Goal: Task Accomplishment & Management: Manage account settings

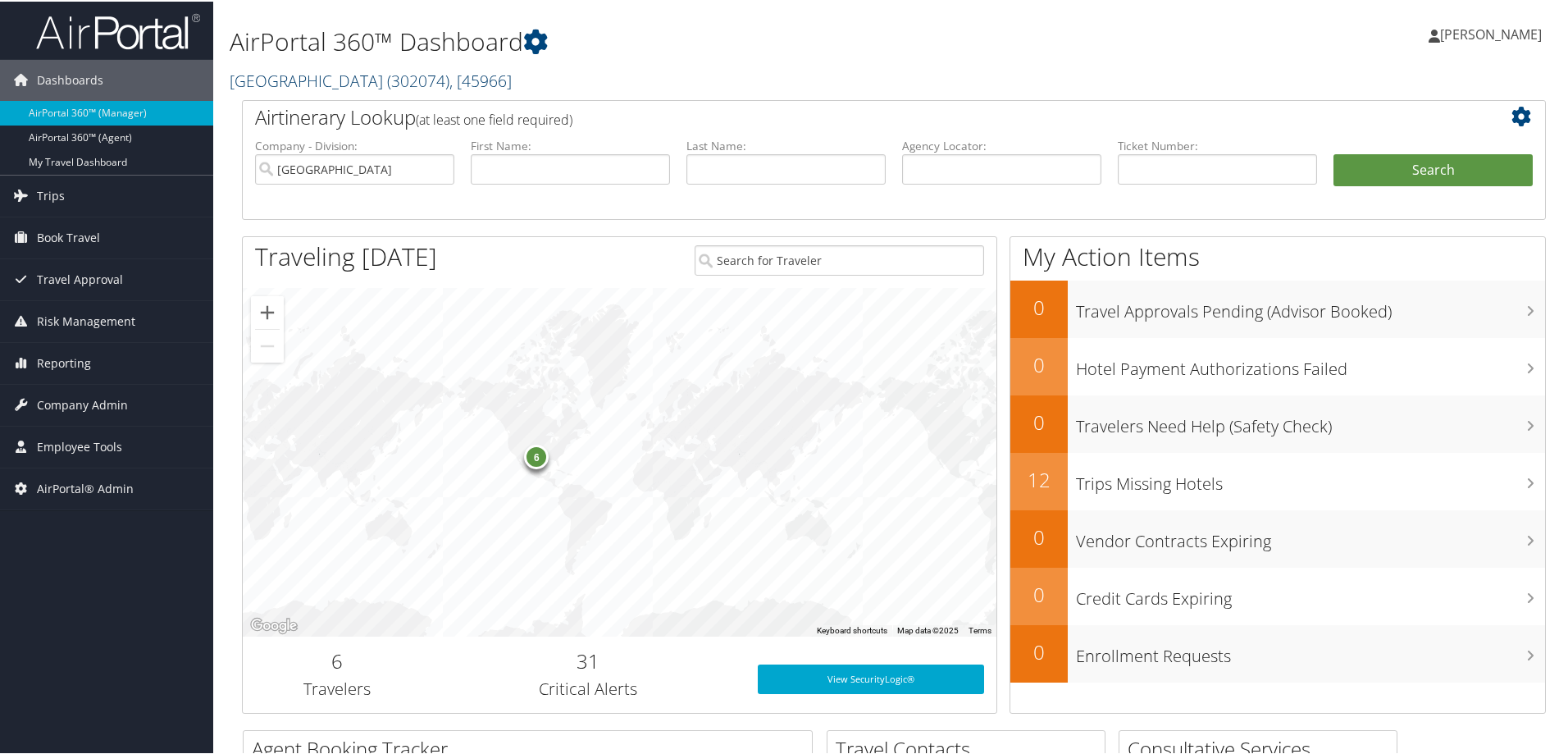
click at [358, 86] on link "Abilene Christian University ( 302074 ) , [ 45966 ]" at bounding box center [370, 78] width 282 height 22
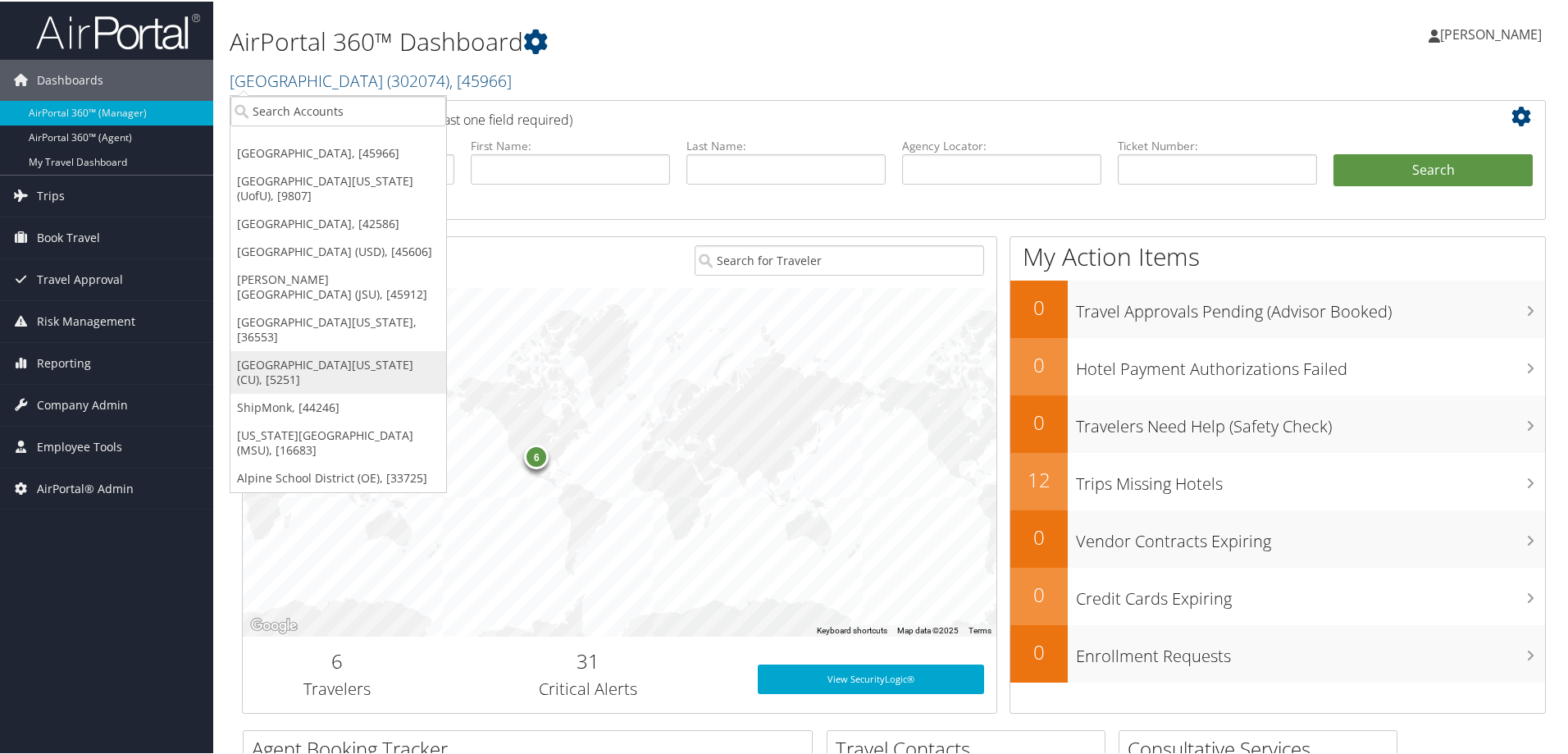
click at [342, 350] on link "[GEOGRAPHIC_DATA][US_STATE] (CU), [5251]" at bounding box center [338, 370] width 215 height 43
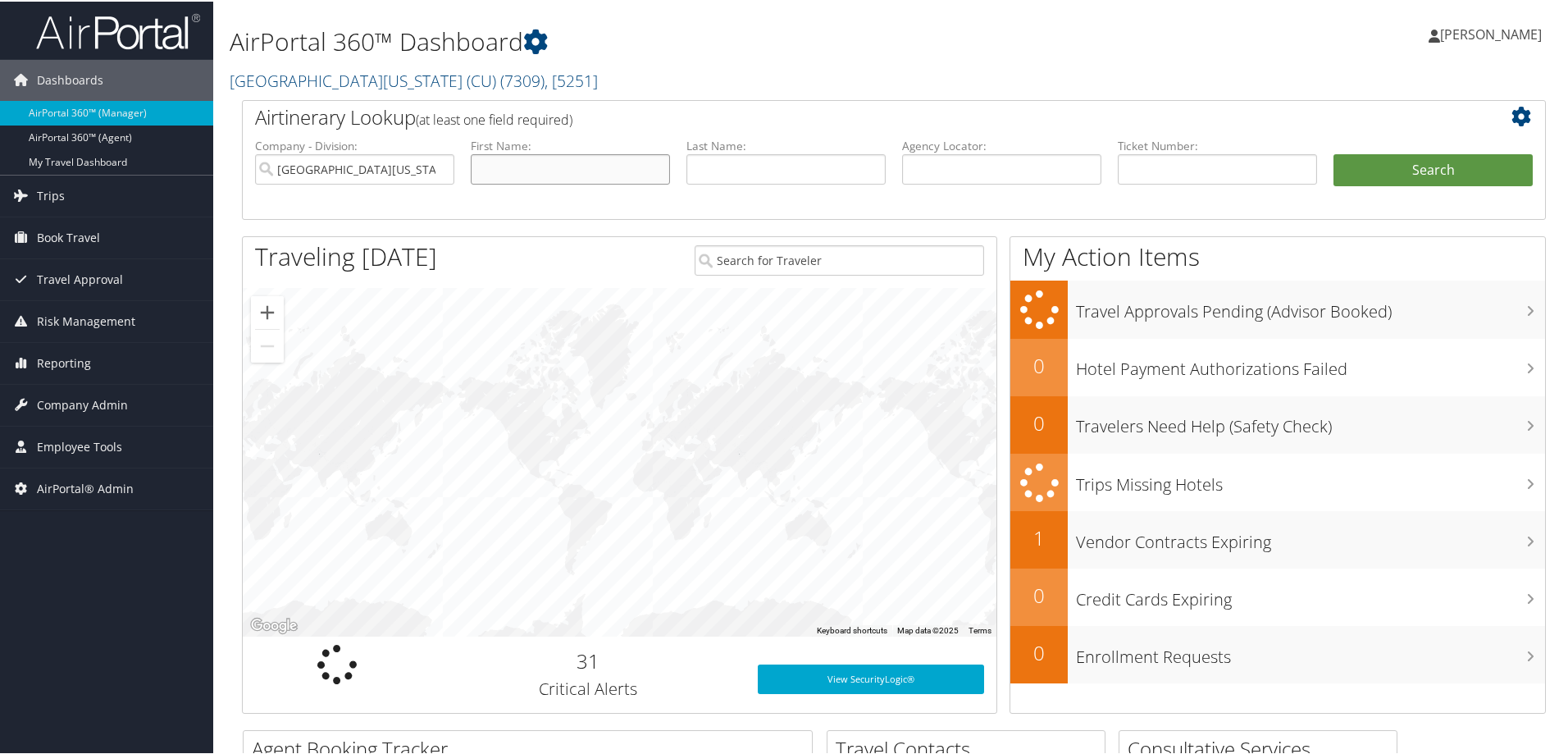
click at [510, 161] on input "text" at bounding box center [570, 167] width 199 height 30
type input "Ying"
type input "Fan"
click at [1334, 152] on button "Search" at bounding box center [1433, 168] width 199 height 33
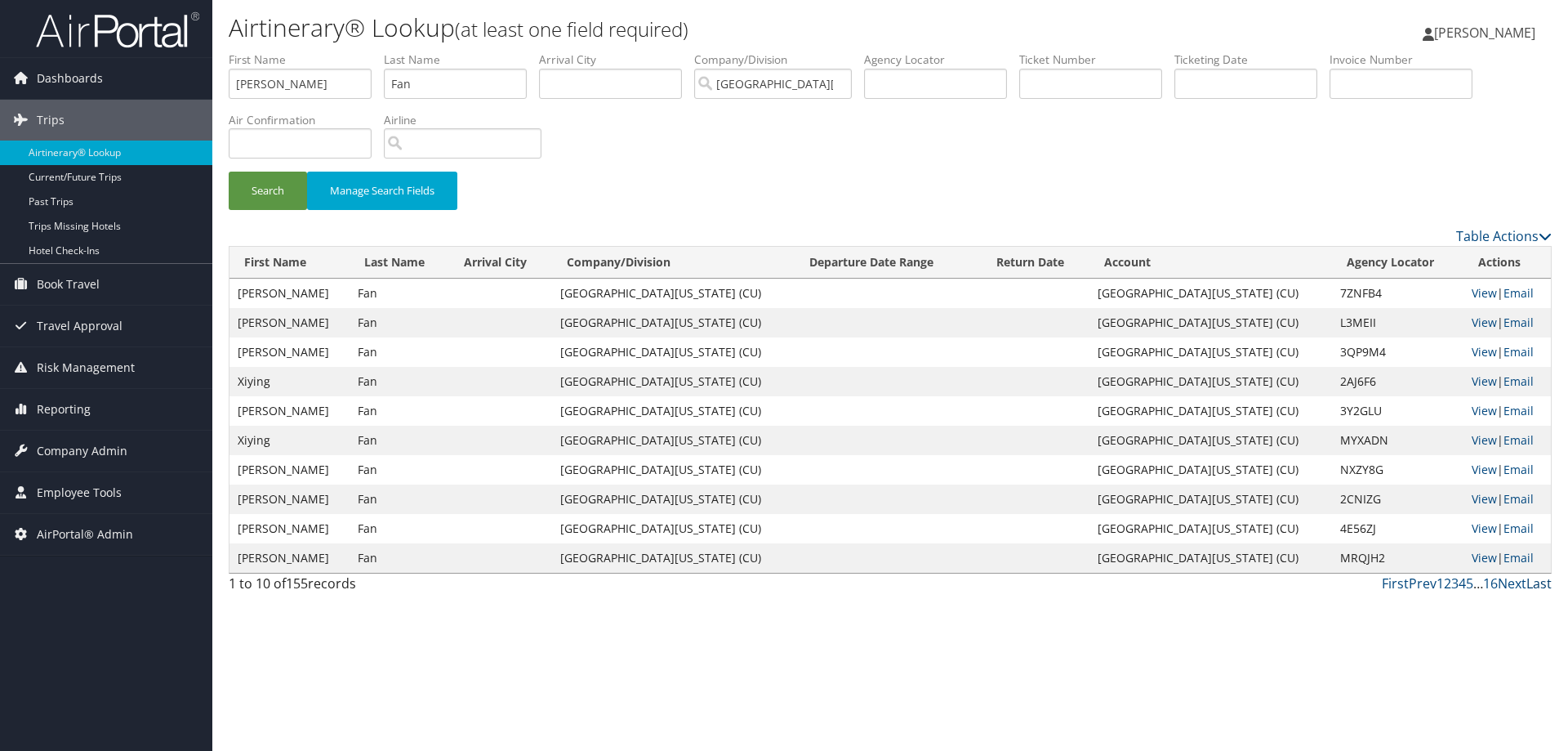
click at [1528, 585] on link "Last" at bounding box center [1539, 583] width 25 height 18
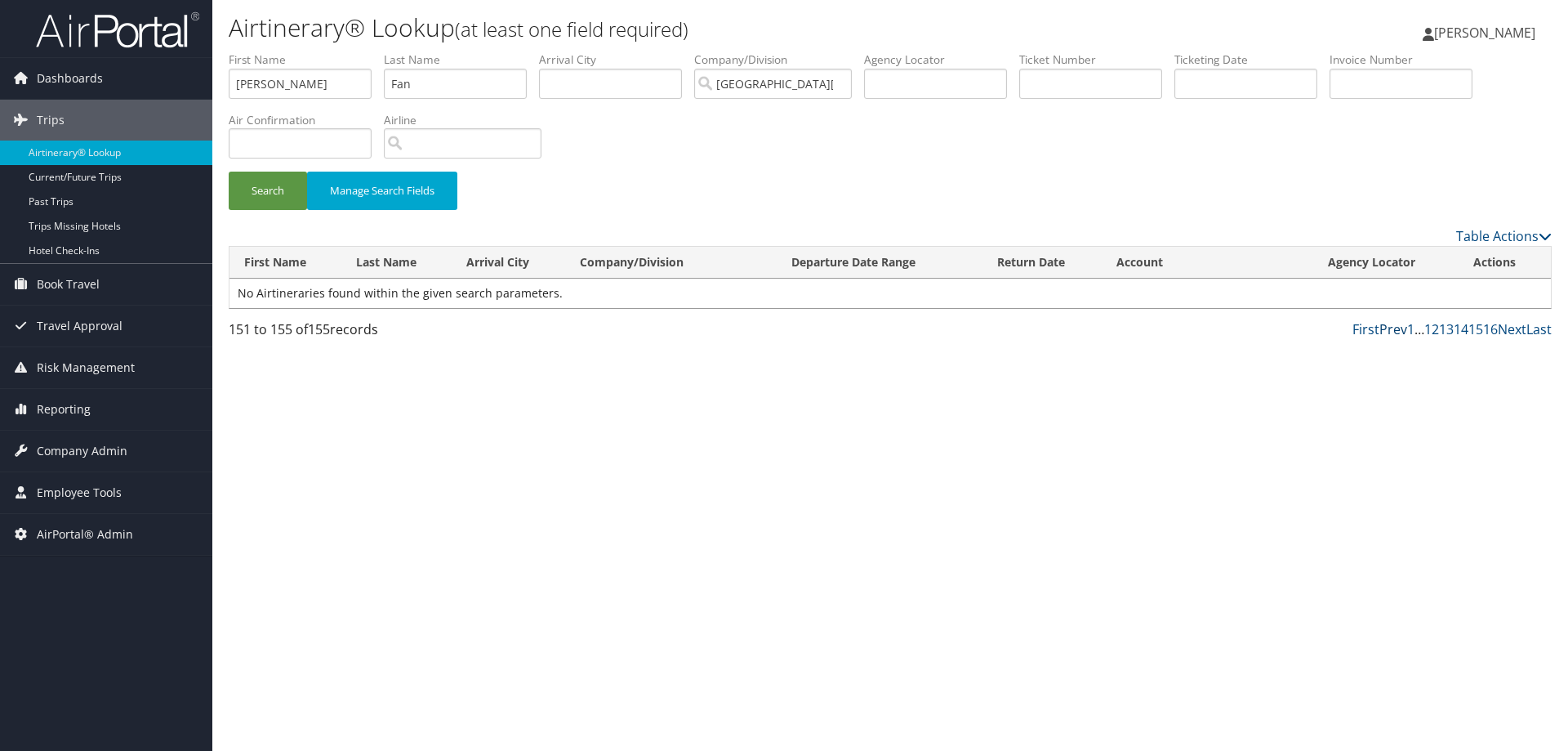
click at [1398, 322] on link "Prev" at bounding box center [1394, 328] width 28 height 18
click at [1398, 330] on link "Prev" at bounding box center [1394, 328] width 28 height 18
click at [1357, 335] on link "First" at bounding box center [1366, 328] width 27 height 18
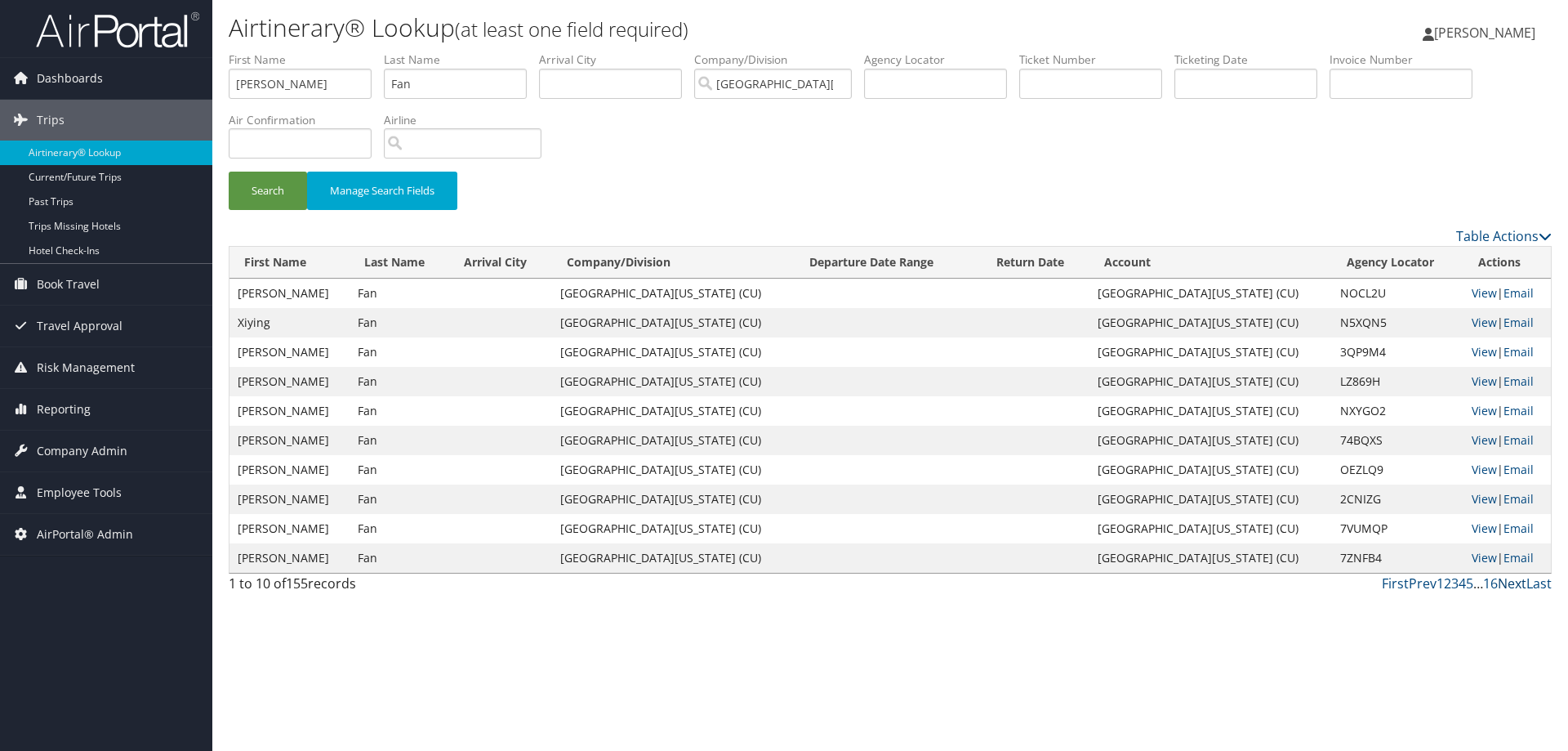
click at [1514, 580] on link "Next" at bounding box center [1512, 583] width 28 height 18
click at [1512, 581] on link "Next" at bounding box center [1512, 583] width 28 height 18
click at [1510, 582] on link "Next" at bounding box center [1512, 583] width 28 height 18
click at [1509, 582] on link "Next" at bounding box center [1512, 583] width 28 height 18
click at [1510, 583] on link "Next" at bounding box center [1512, 583] width 28 height 18
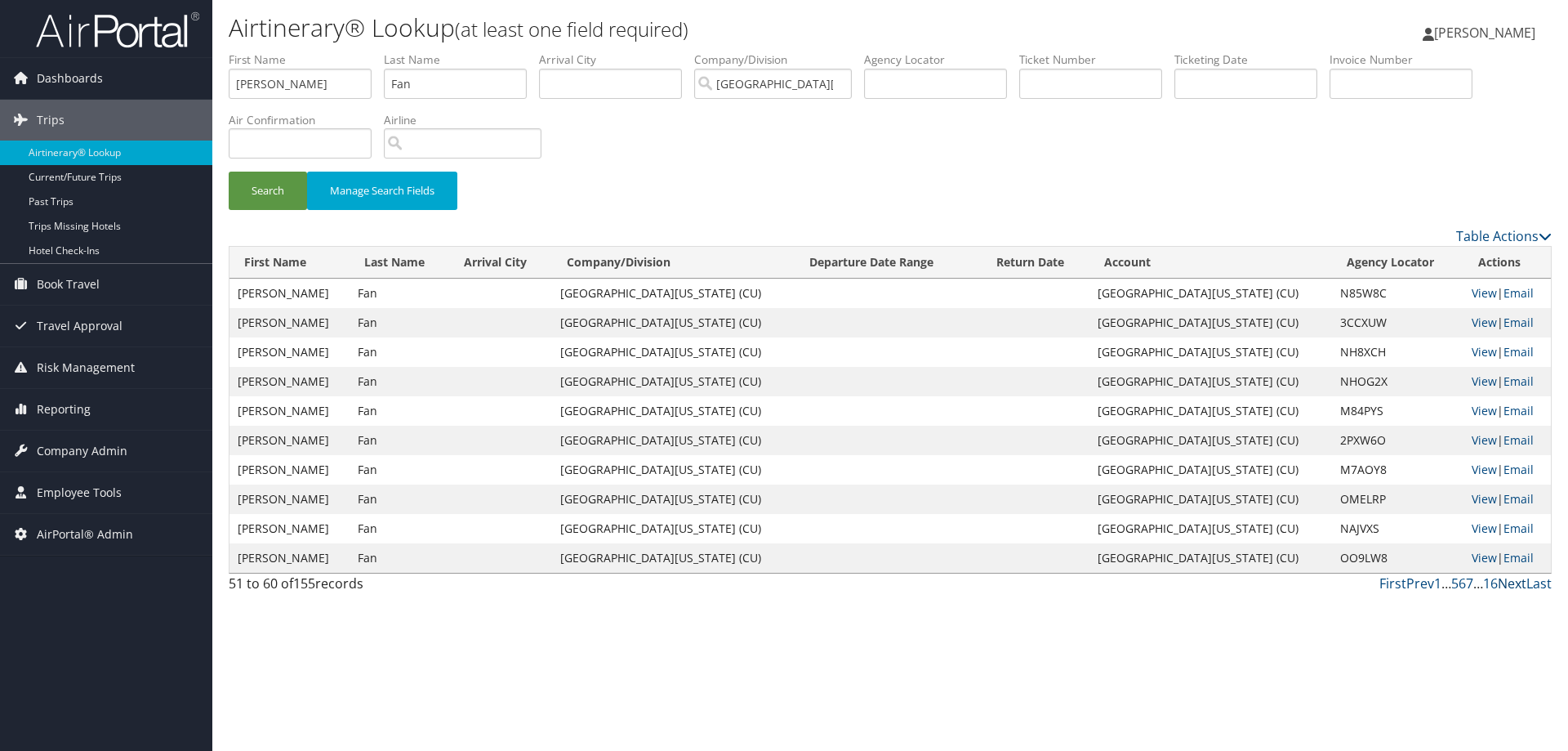
click at [1512, 583] on link "Next" at bounding box center [1512, 583] width 28 height 18
click at [1513, 583] on link "Next" at bounding box center [1512, 583] width 28 height 18
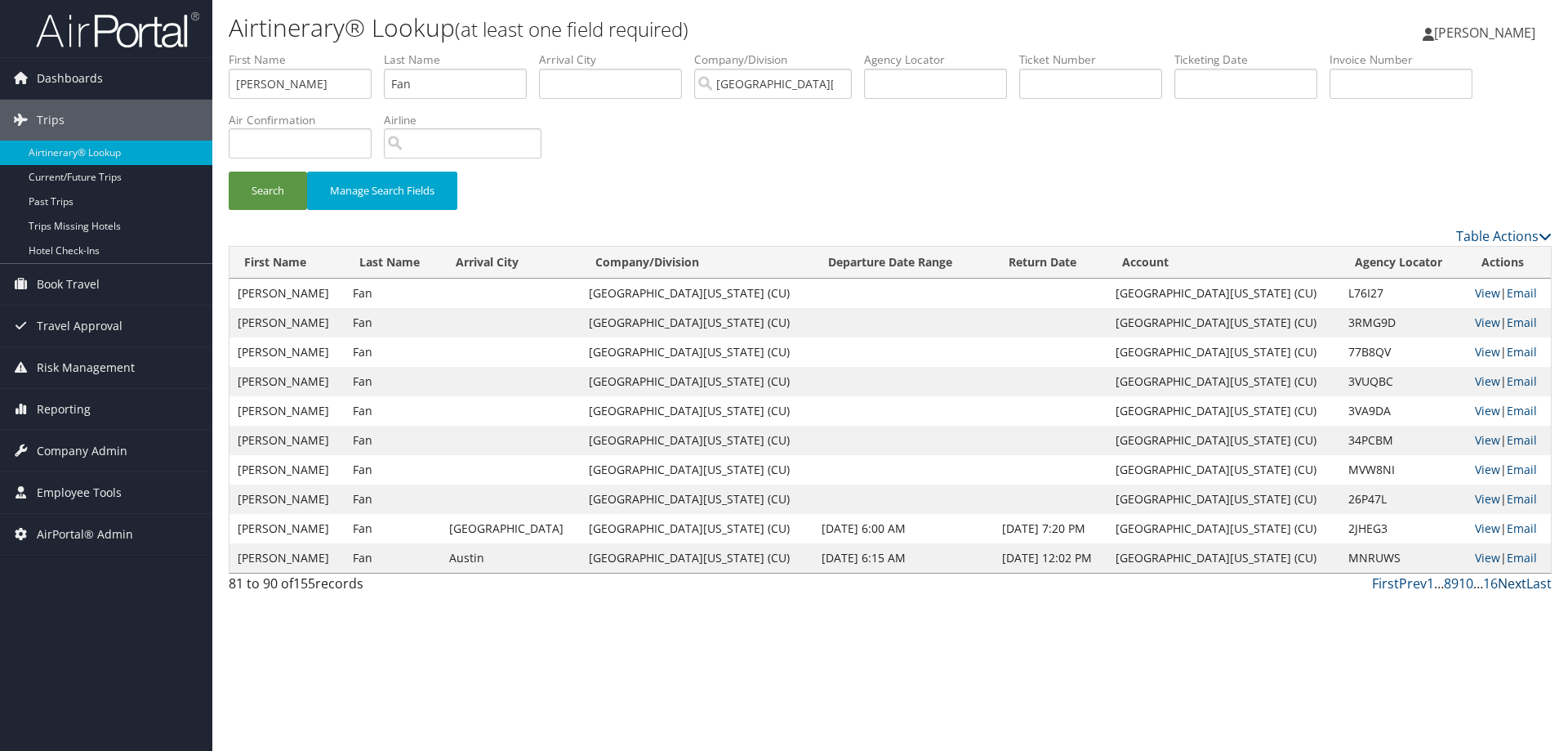
click at [1513, 583] on link "Next" at bounding box center [1512, 583] width 28 height 18
click at [1513, 584] on link "Next" at bounding box center [1512, 583] width 28 height 18
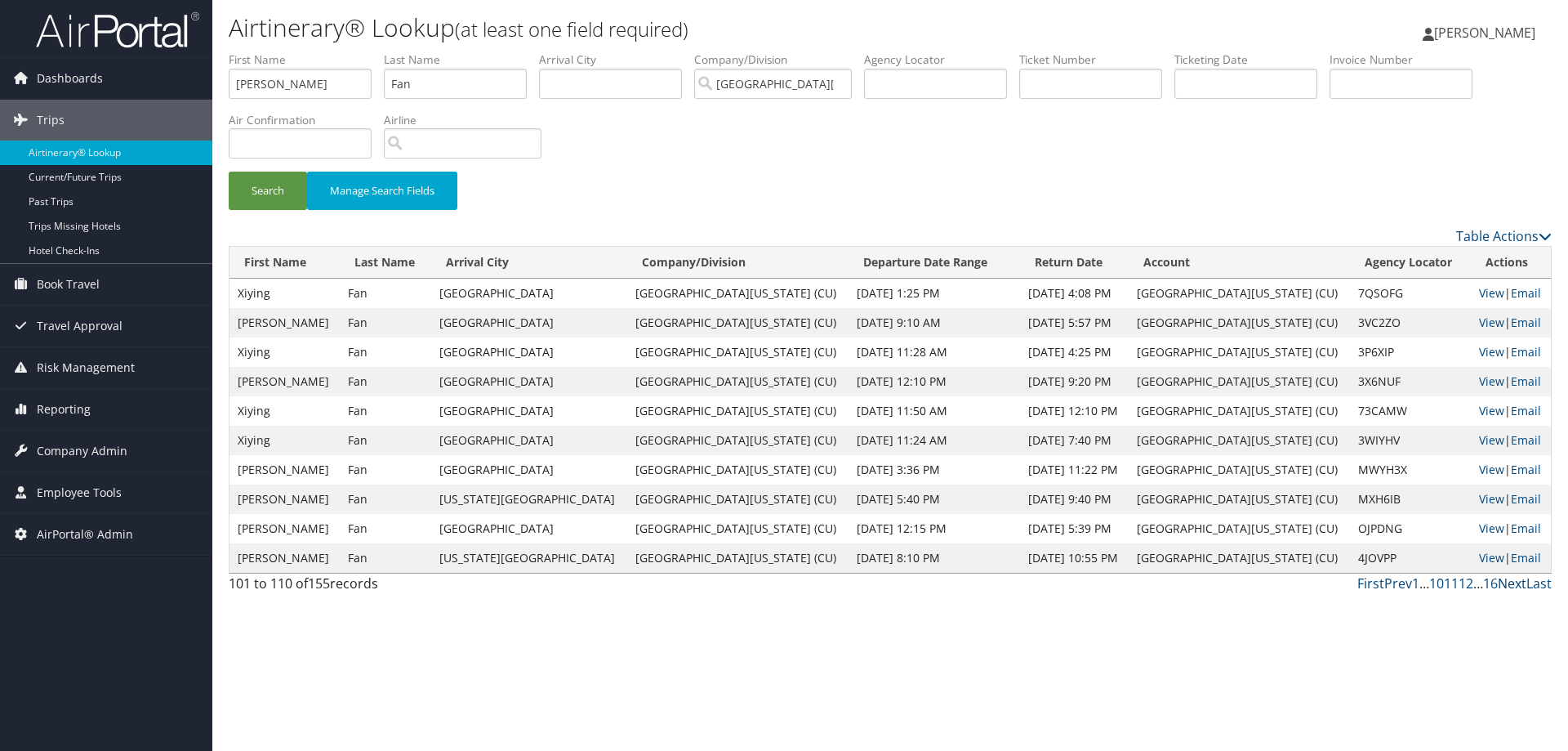
click at [1511, 586] on link "Next" at bounding box center [1512, 583] width 28 height 18
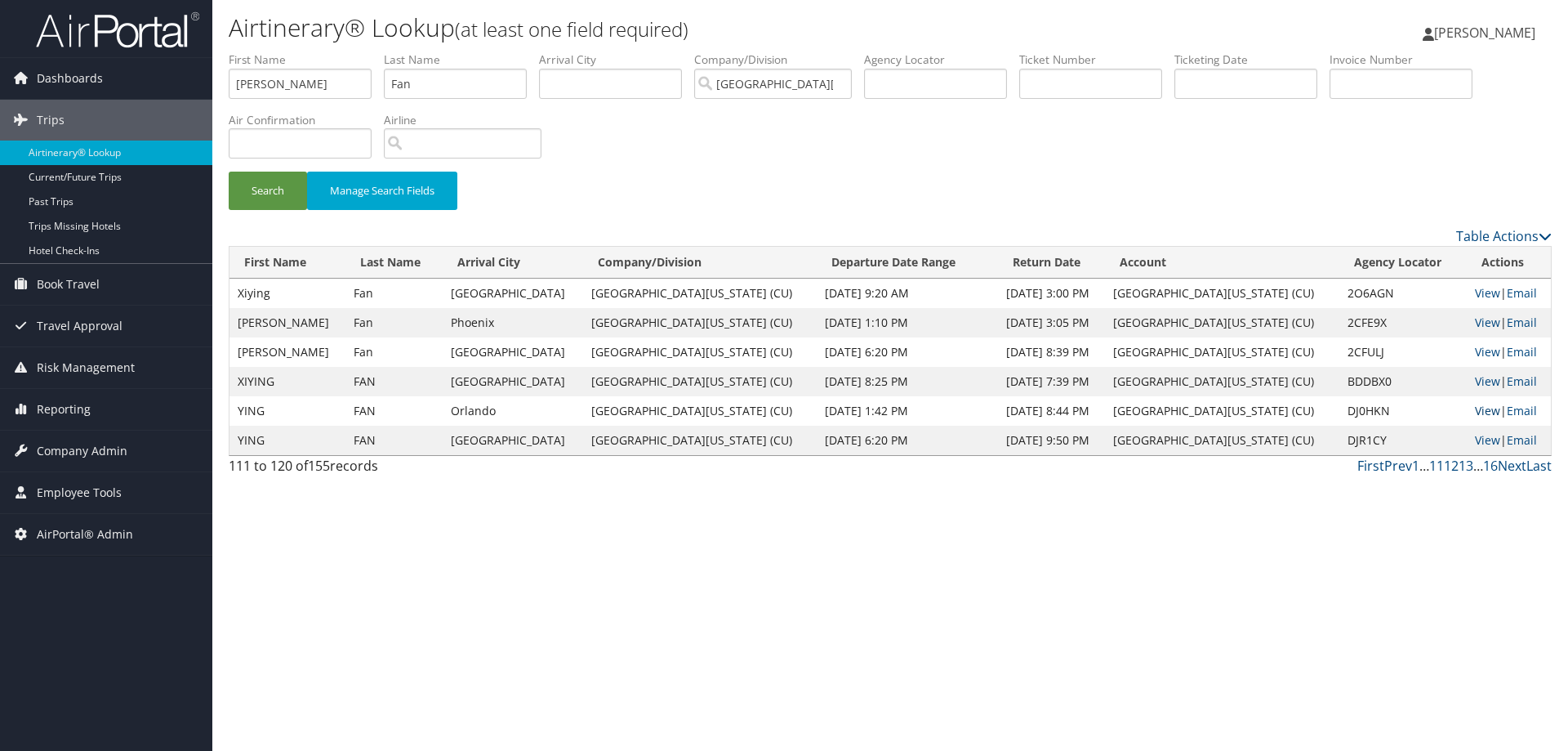
click at [1479, 412] on link "View" at bounding box center [1487, 410] width 25 height 15
click at [64, 487] on span "Employee Tools" at bounding box center [79, 492] width 85 height 40
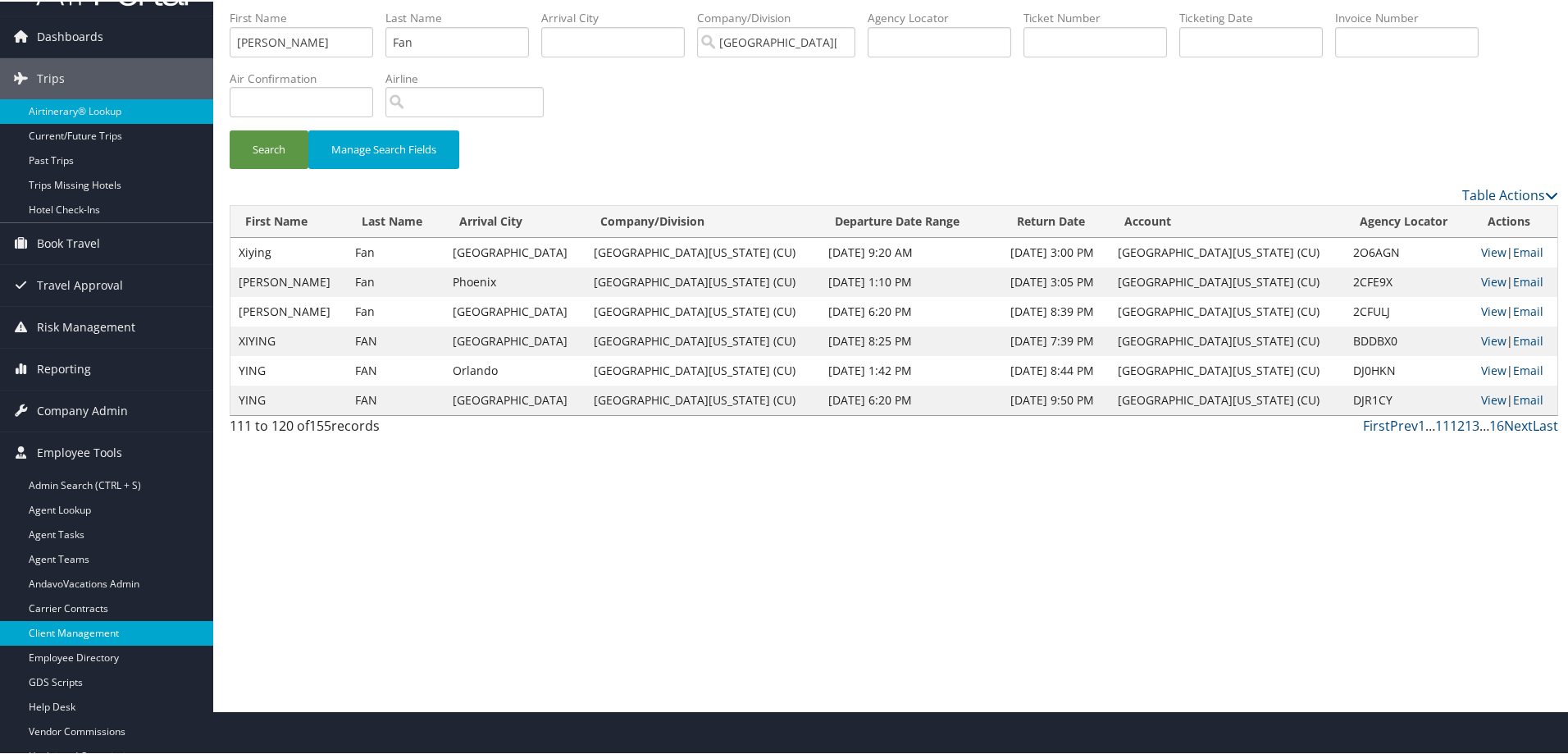
scroll to position [82, 0]
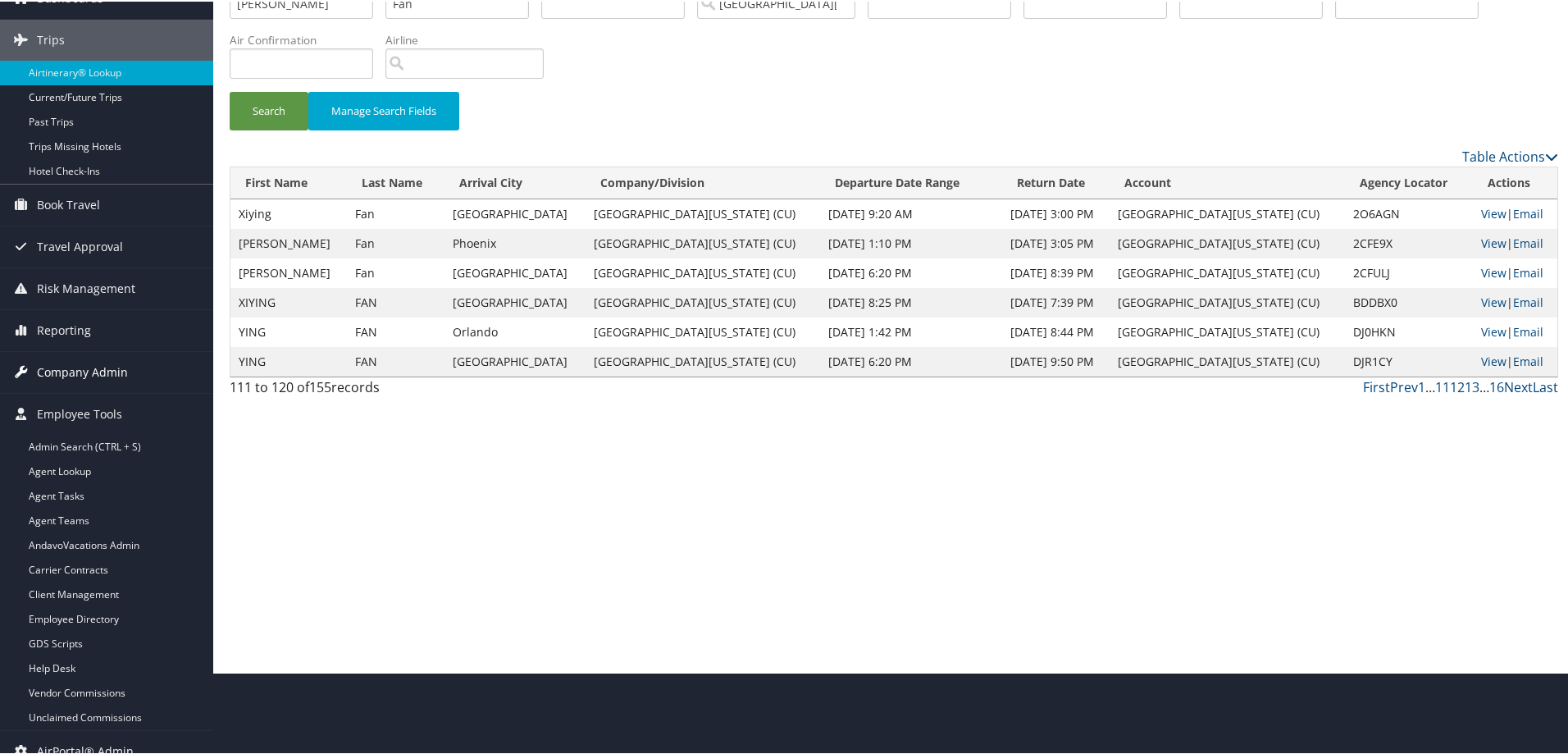
click at [86, 372] on span "Company Admin" at bounding box center [82, 370] width 91 height 41
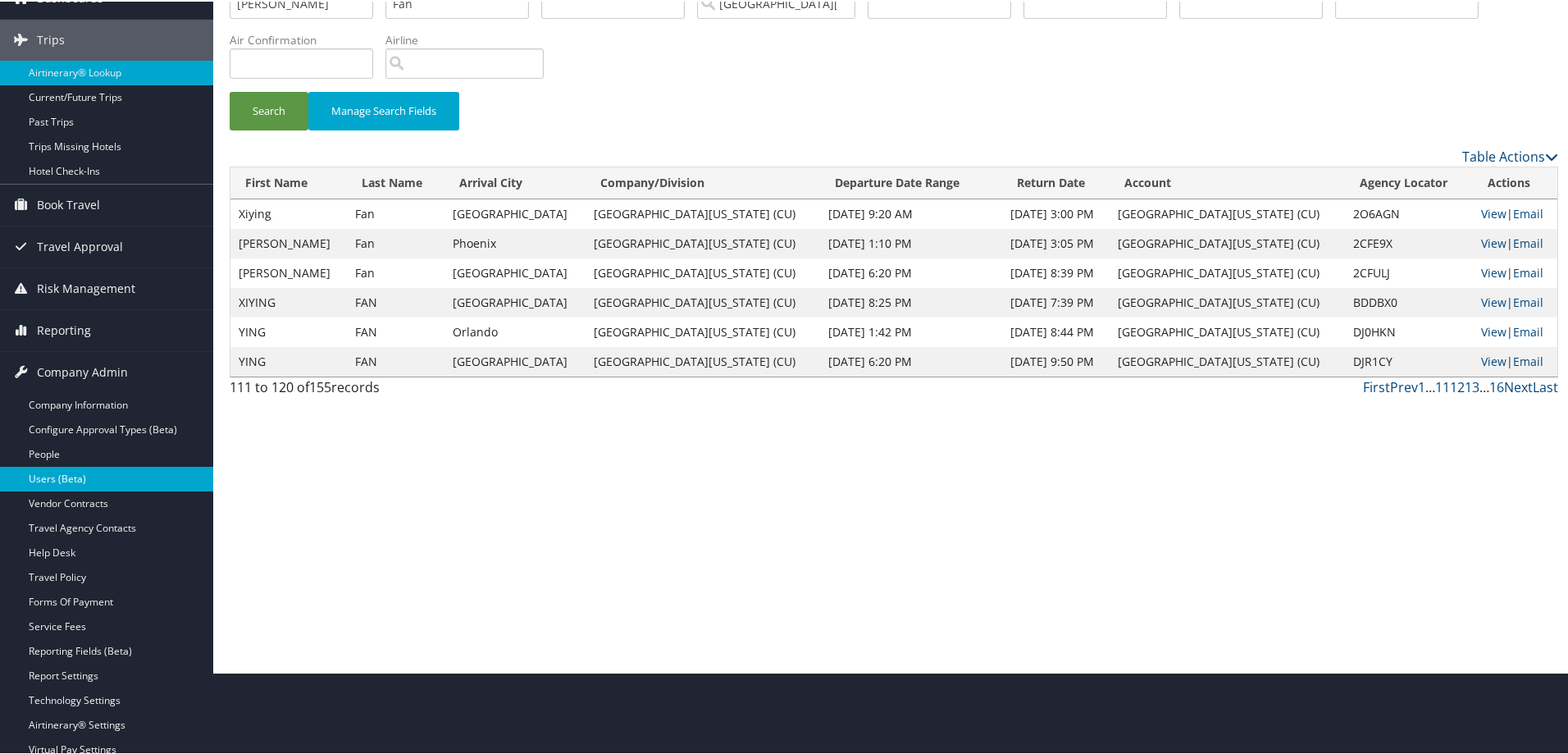
click at [65, 476] on link "Users (Beta)" at bounding box center [107, 477] width 213 height 25
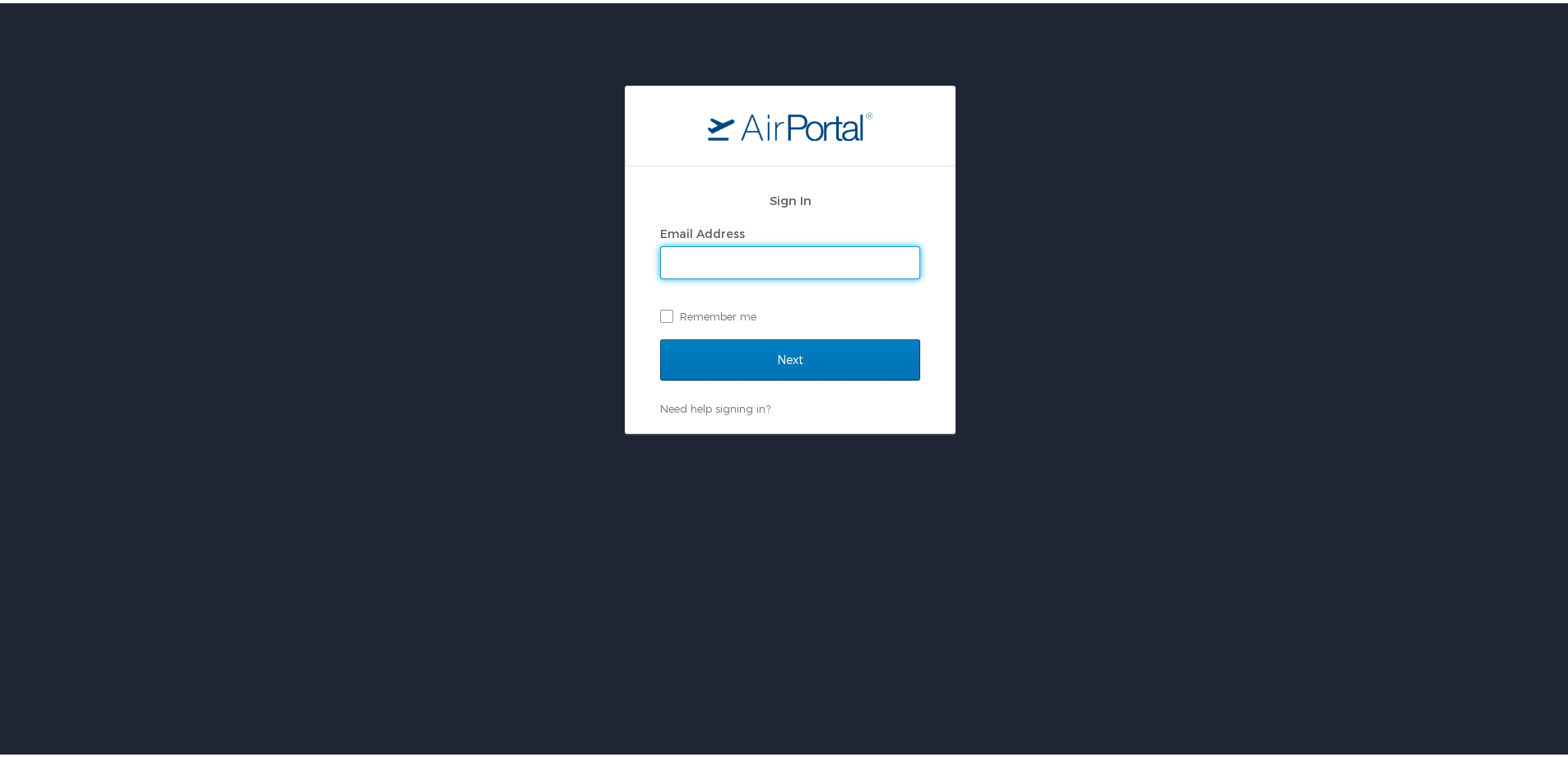
type input "[PERSON_NAME][EMAIL_ADDRESS][PERSON_NAME][DOMAIN_NAME]"
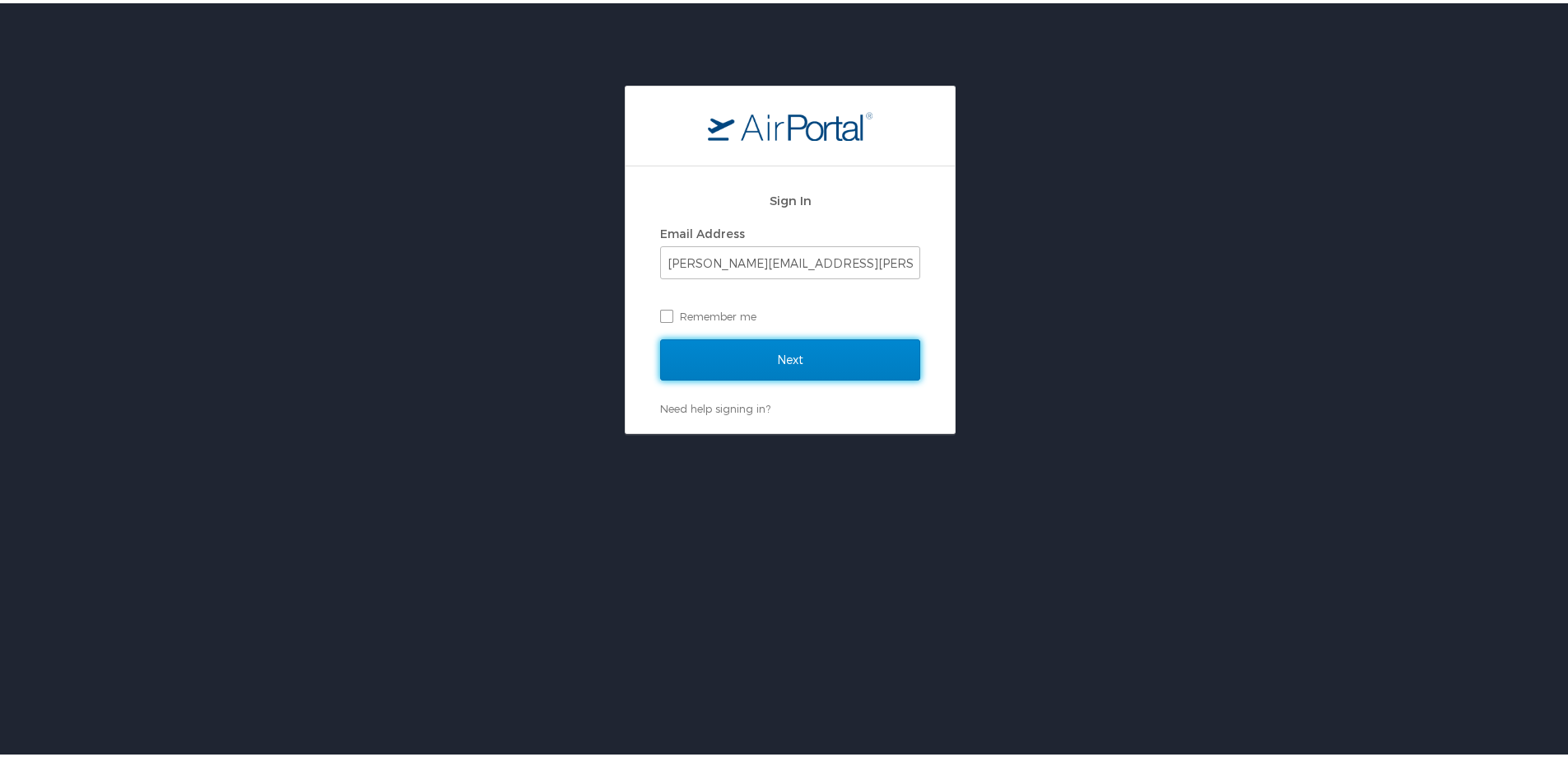
click at [748, 354] on input "Next" at bounding box center [790, 356] width 260 height 41
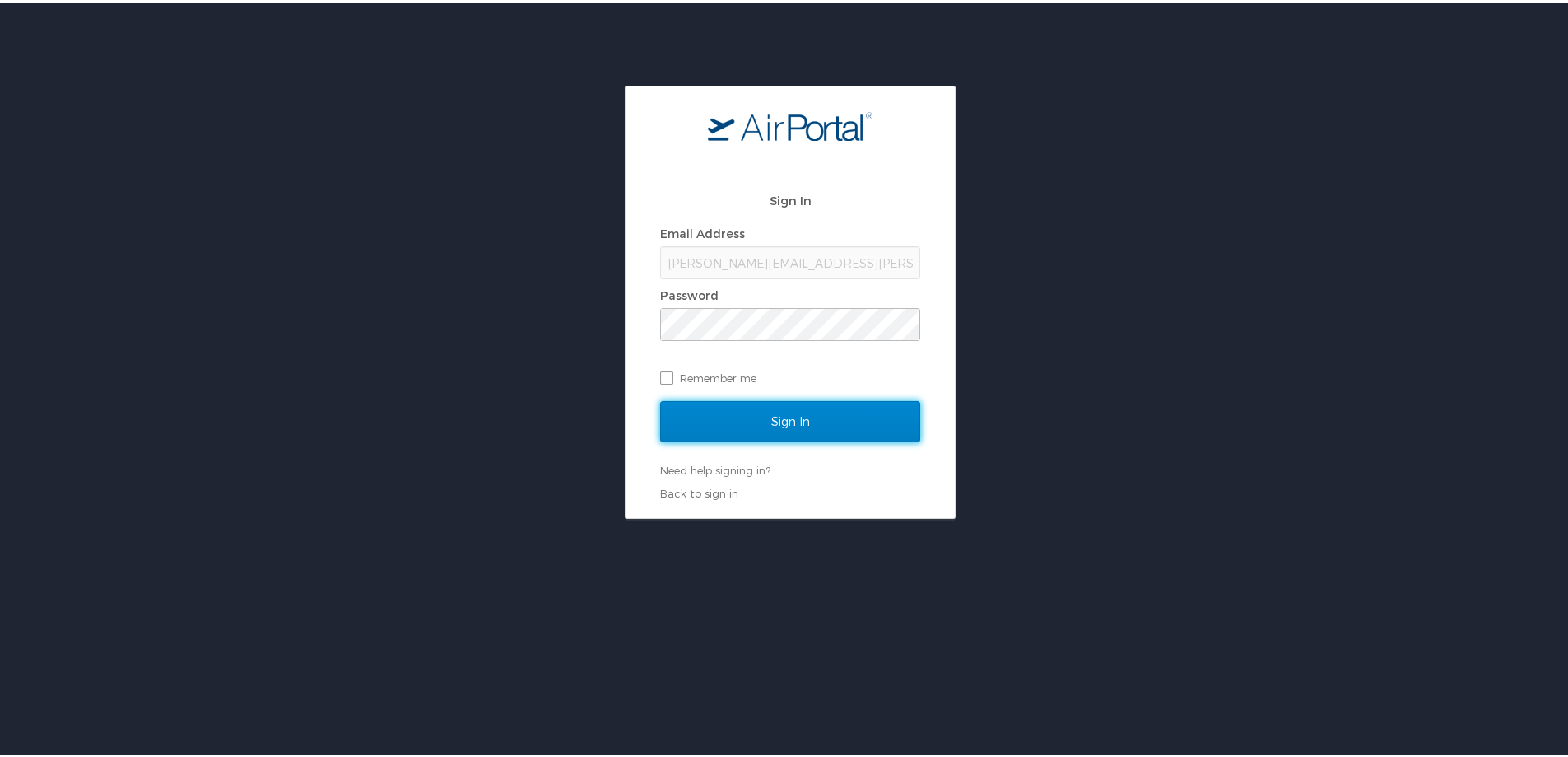
click at [747, 410] on input "Sign In" at bounding box center [790, 417] width 260 height 41
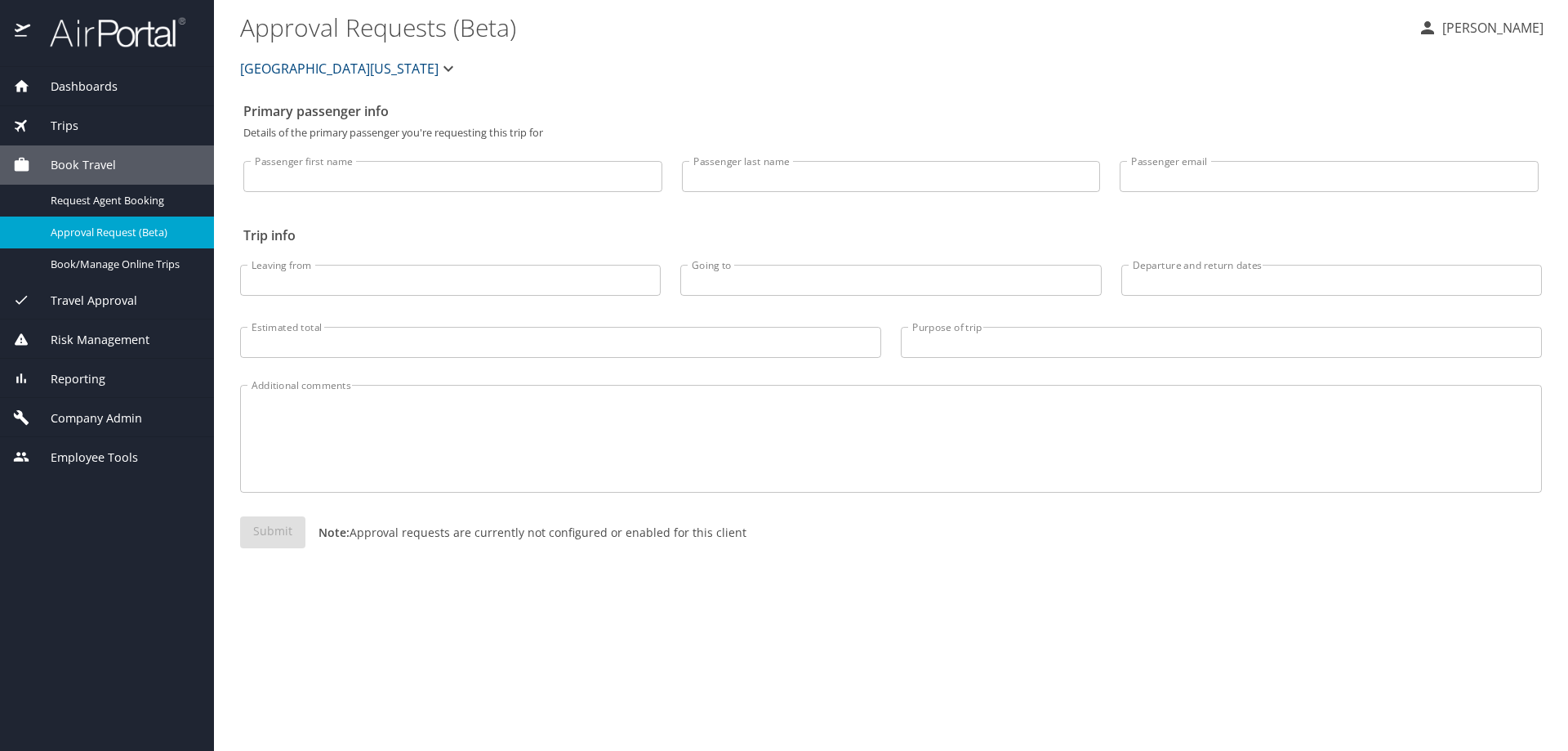
click at [94, 387] on span "Reporting" at bounding box center [68, 378] width 75 height 18
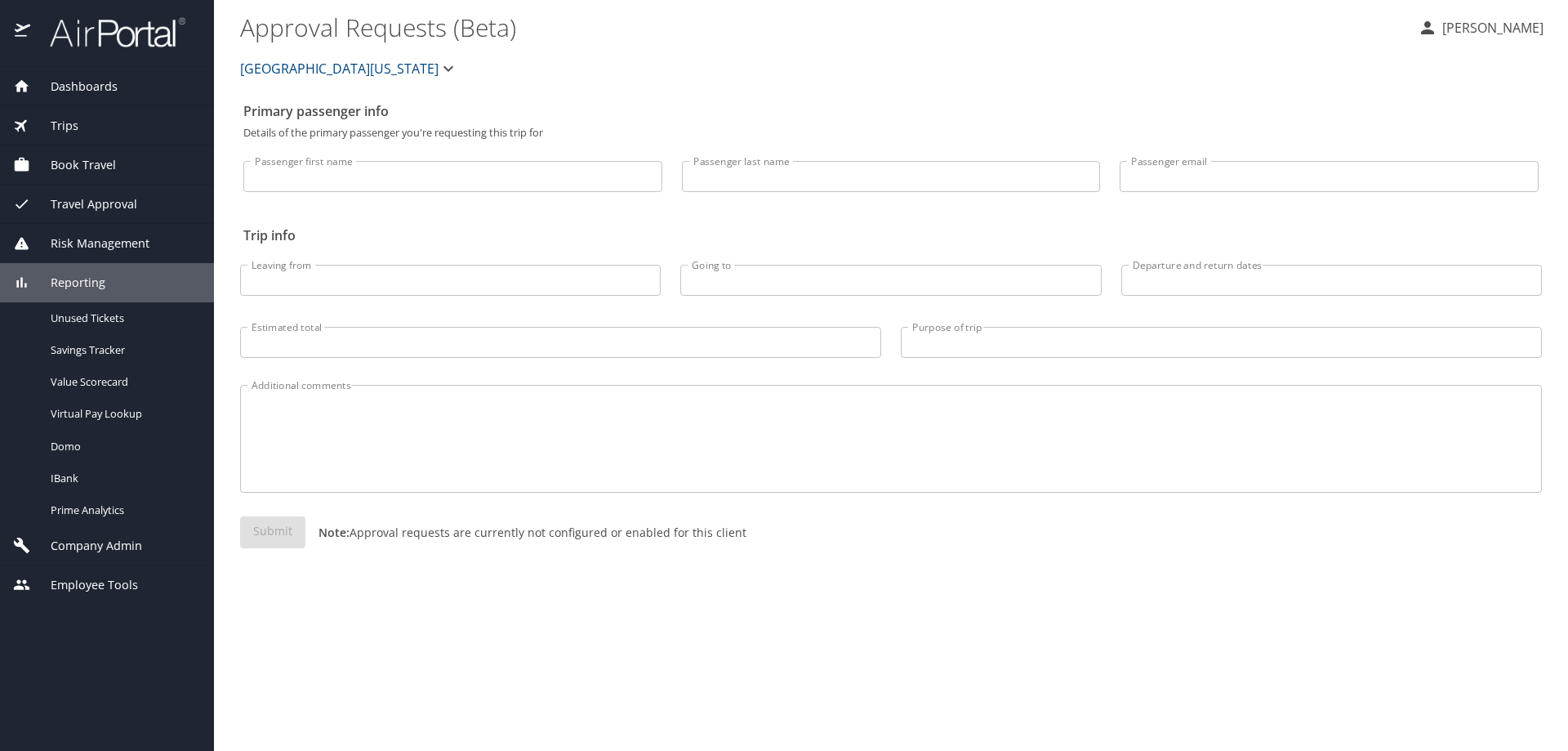
click at [103, 550] on span "Company Admin" at bounding box center [86, 545] width 112 height 18
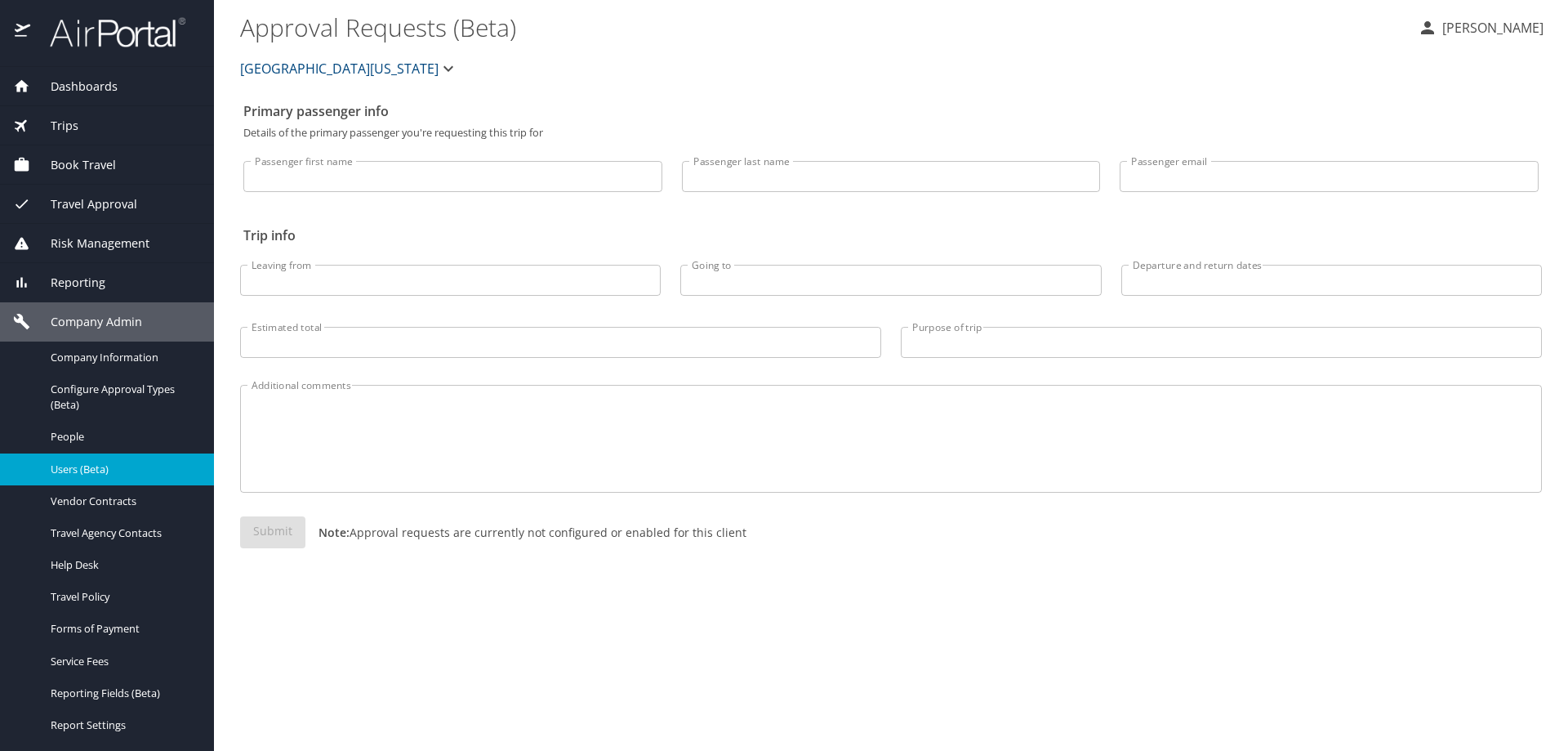
click at [95, 471] on span "Users (Beta)" at bounding box center [122, 470] width 144 height 15
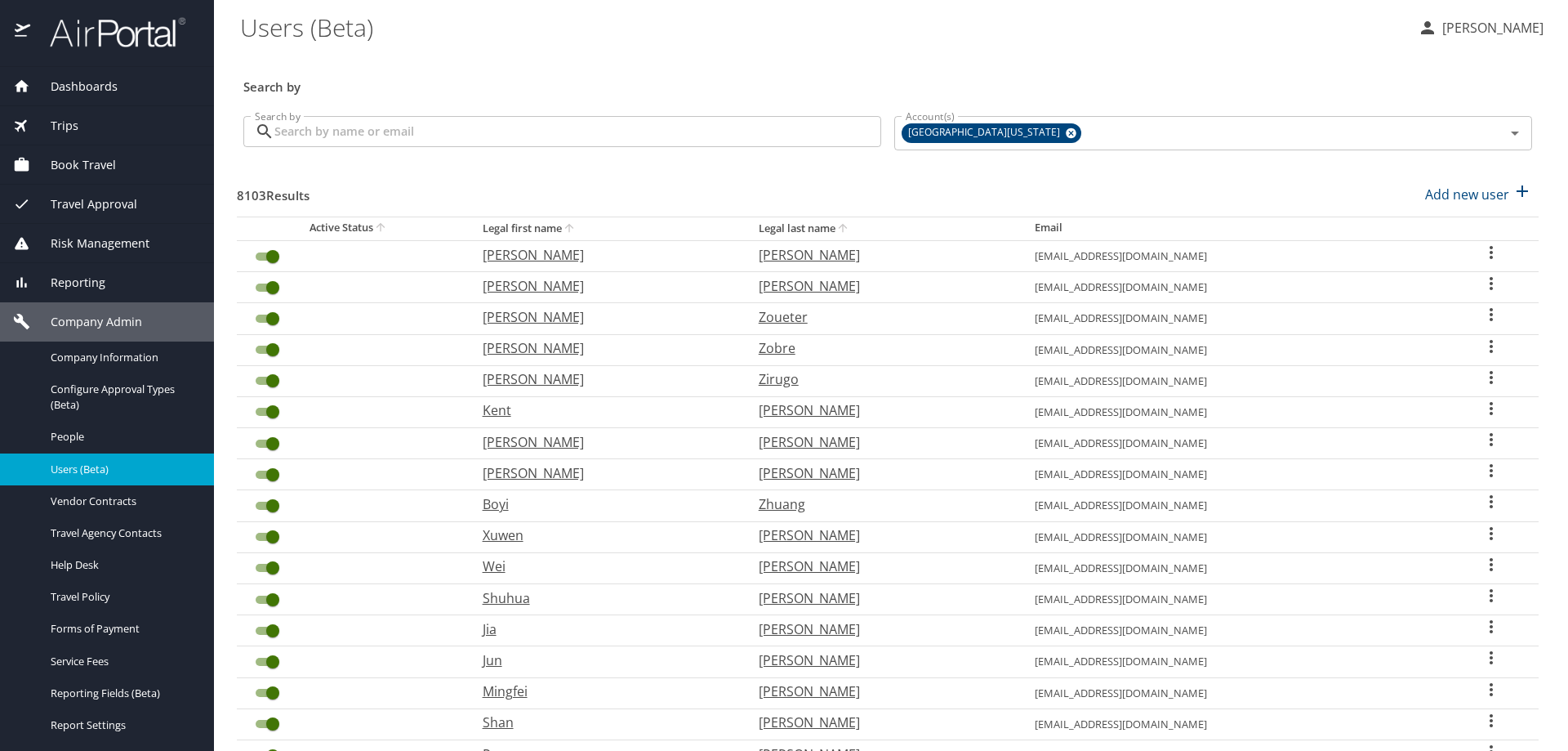
click at [458, 140] on input "Search by" at bounding box center [578, 131] width 607 height 31
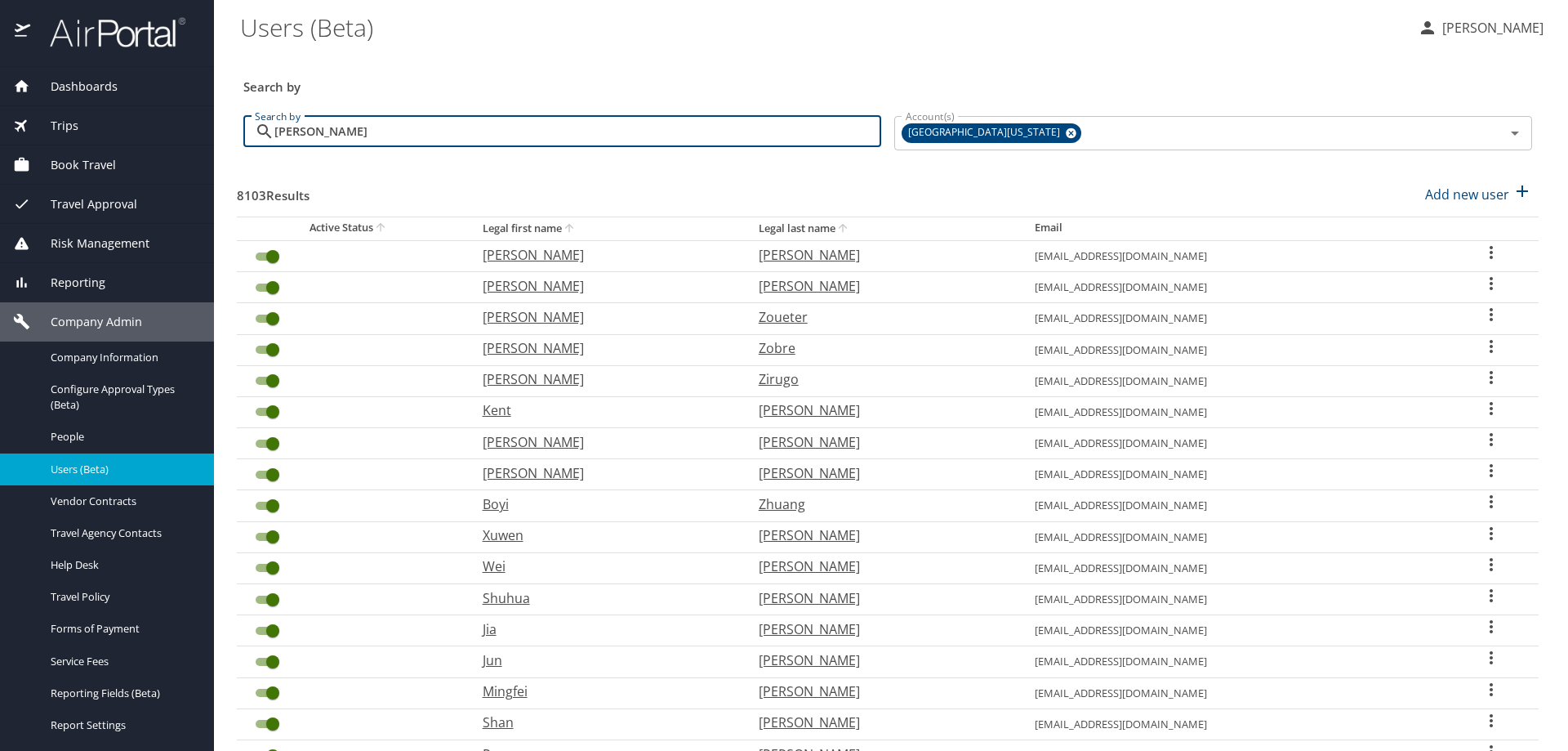
type input "[PERSON_NAME]"
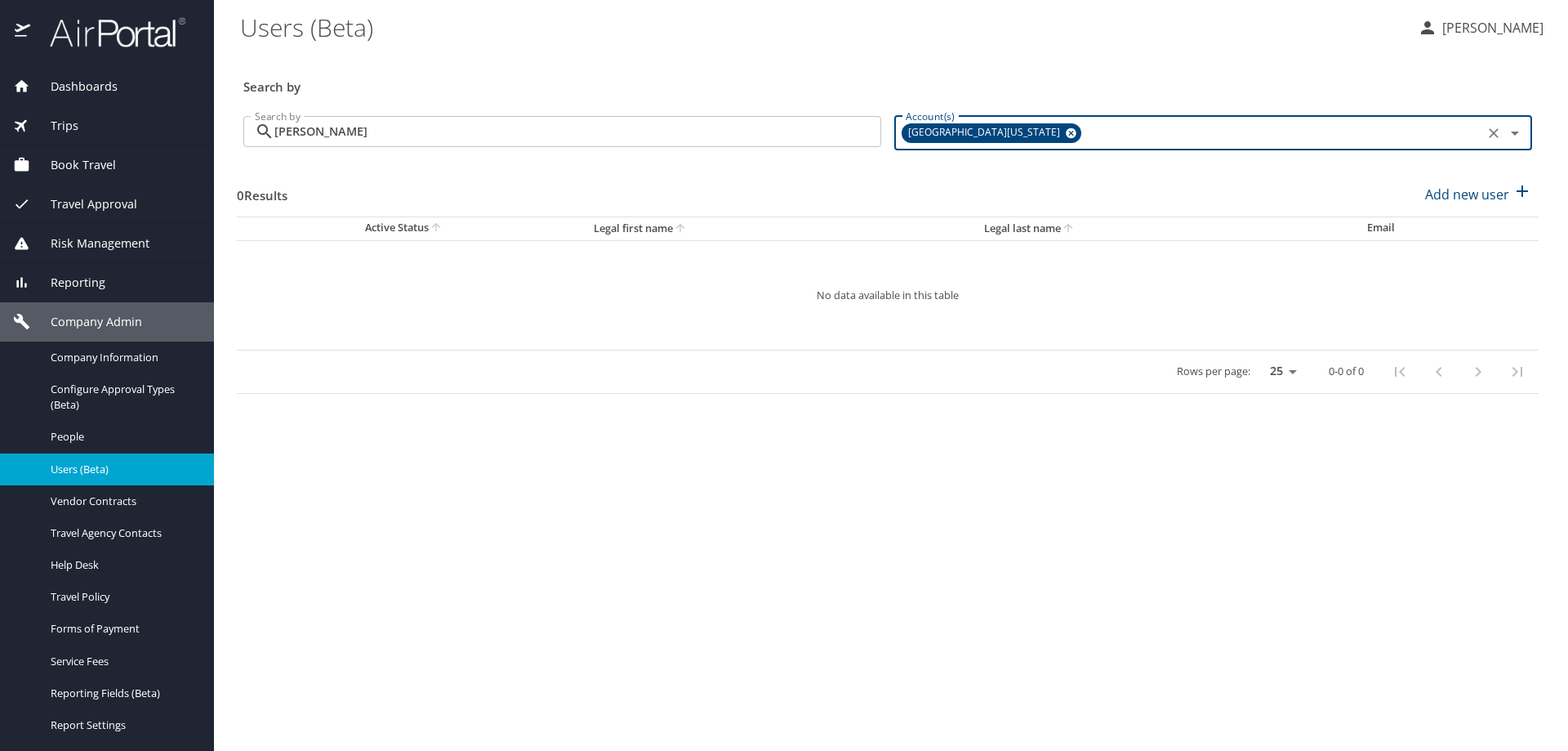
click at [1026, 134] on div "[GEOGRAPHIC_DATA][US_STATE]" at bounding box center [991, 133] width 180 height 20
click at [1065, 134] on icon at bounding box center [1070, 133] width 12 height 18
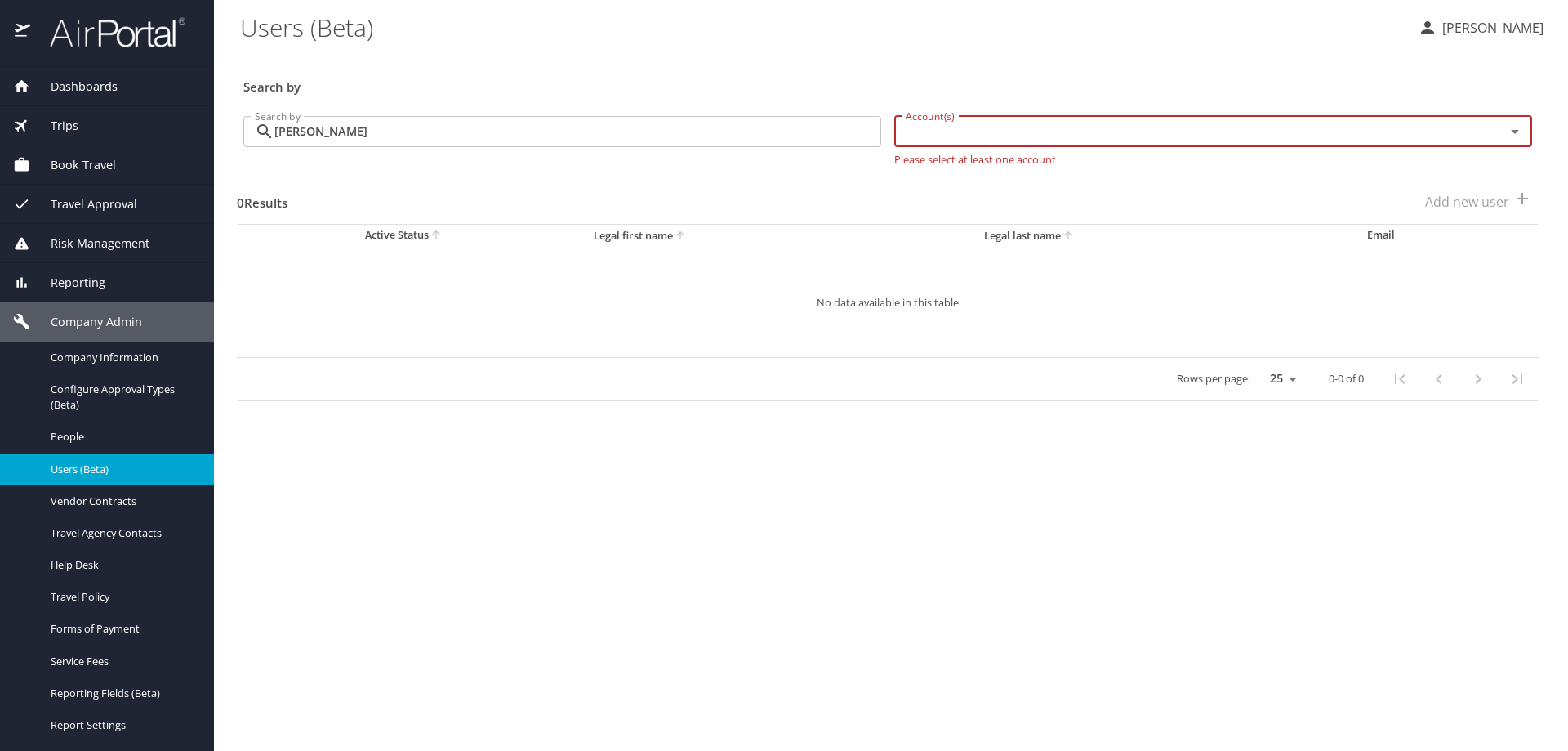
click at [1013, 137] on input "Account(s)" at bounding box center [1189, 132] width 579 height 22
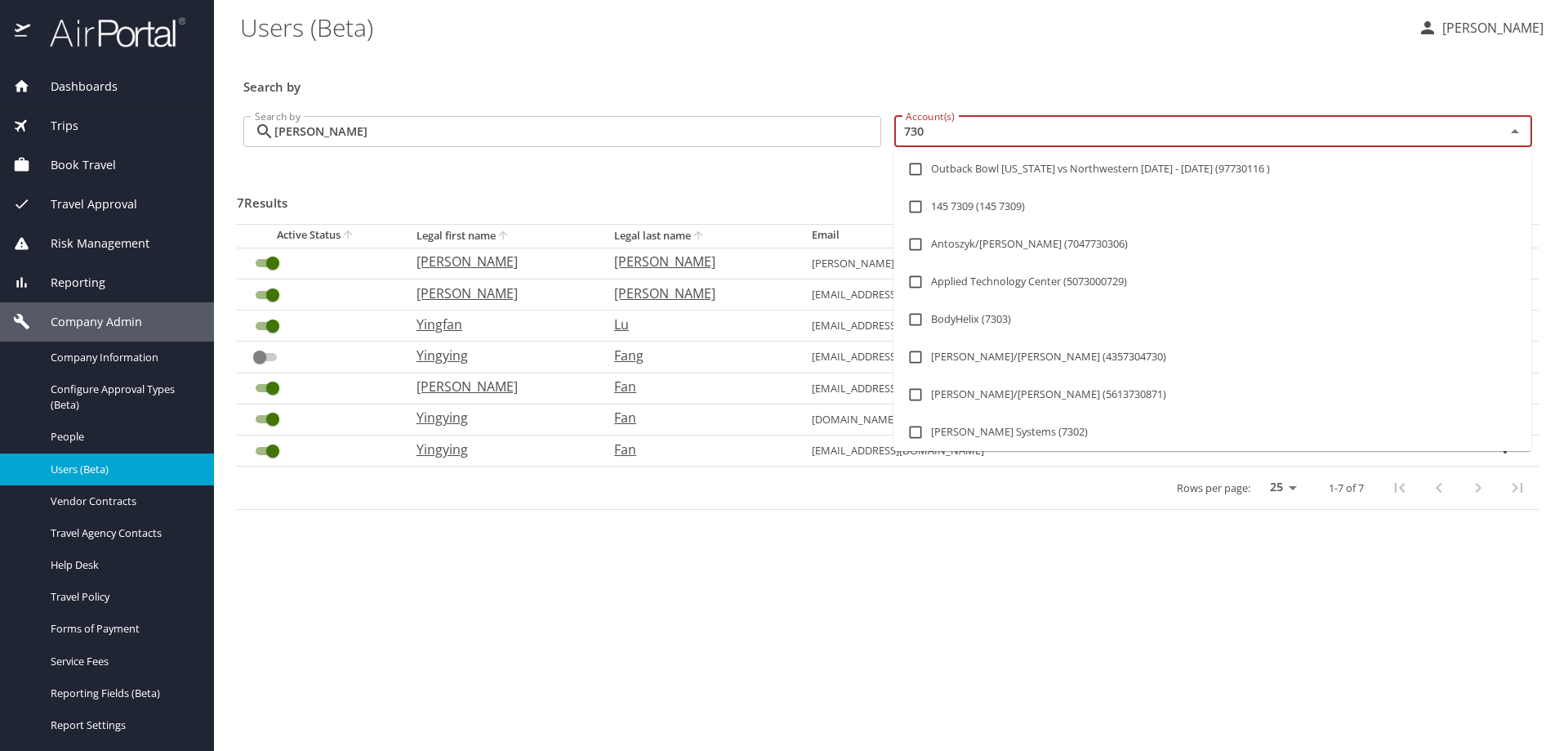
type input "7309"
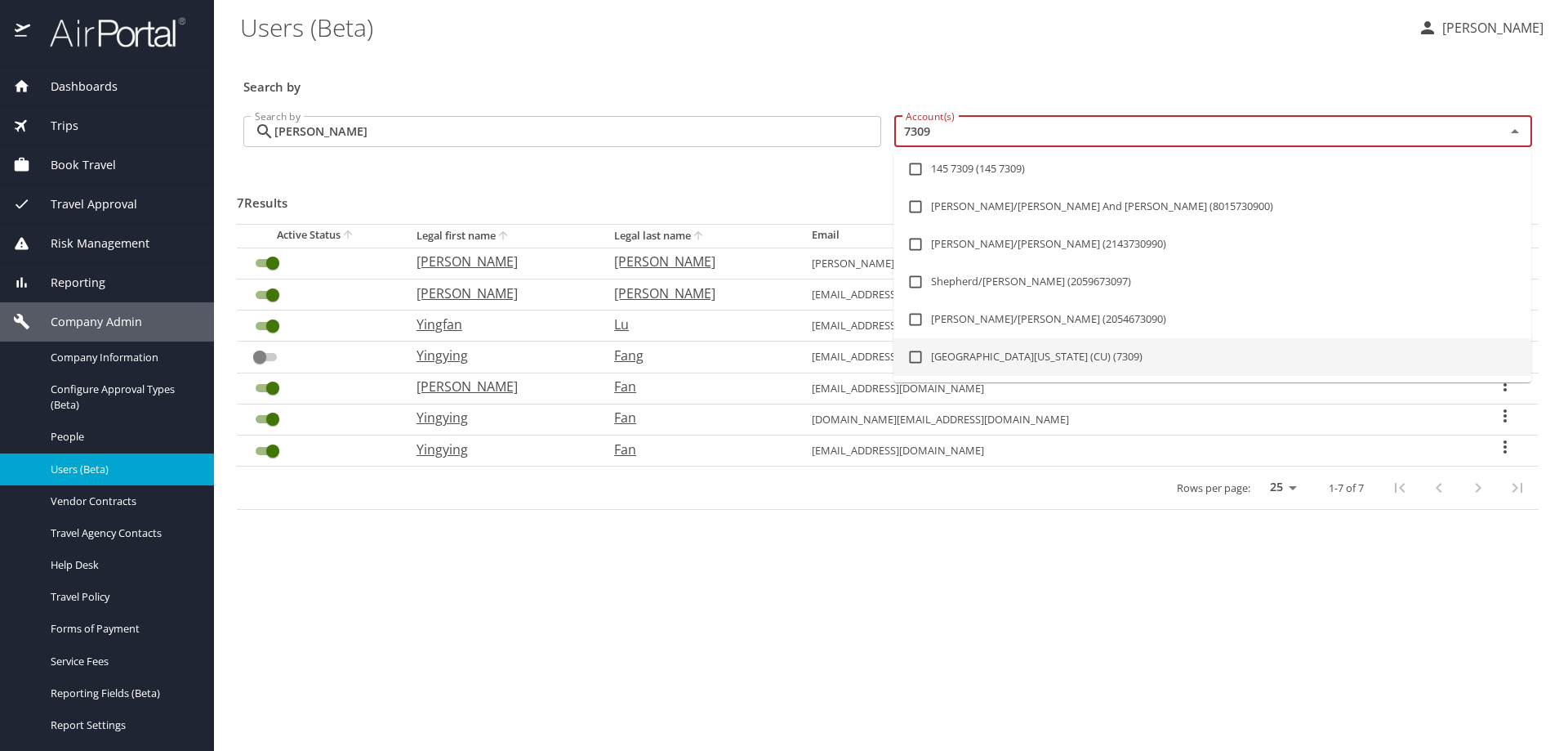
click at [1013, 351] on li "[GEOGRAPHIC_DATA][US_STATE] (CU) (7309)" at bounding box center [1212, 357] width 638 height 38
checkbox input "true"
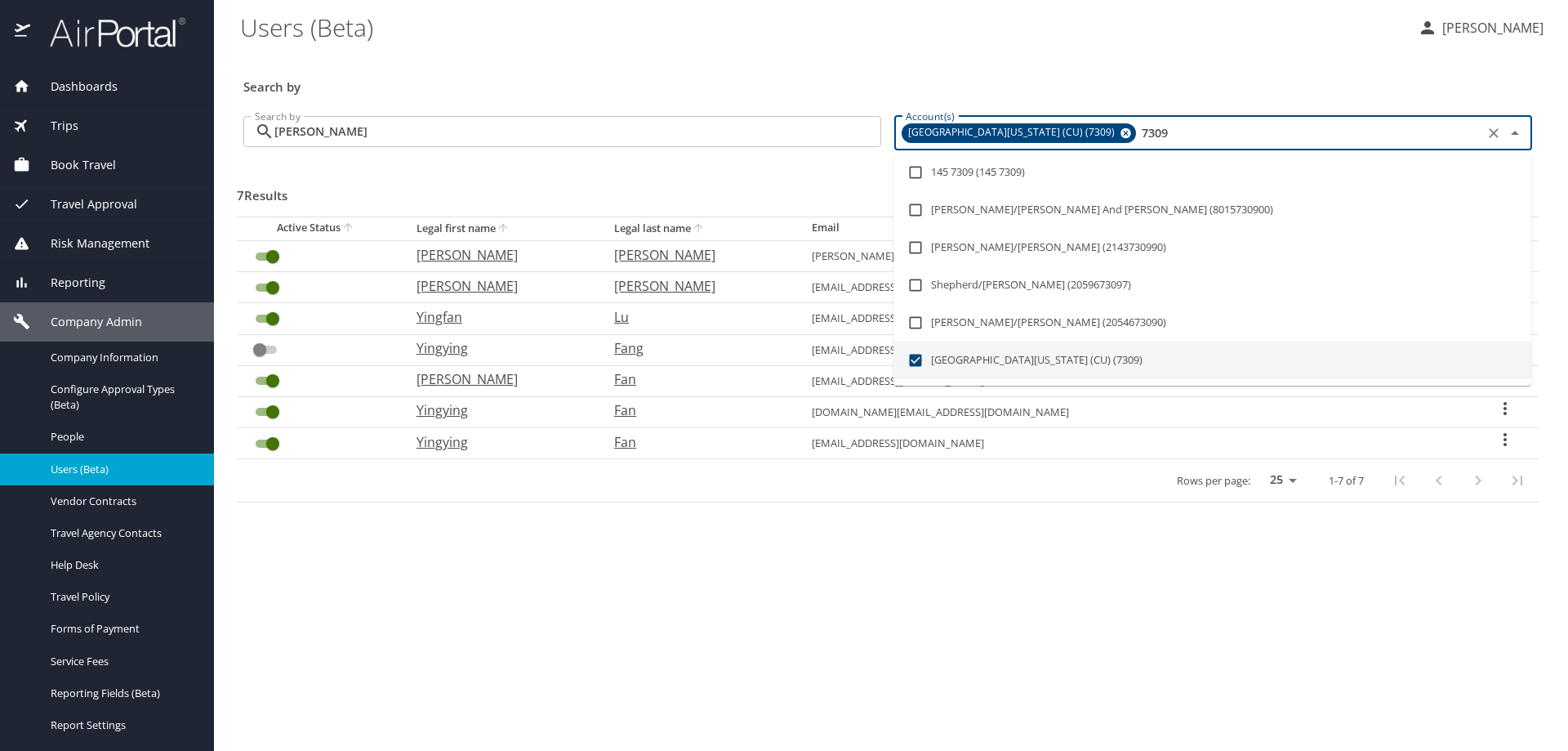
type input "7309"
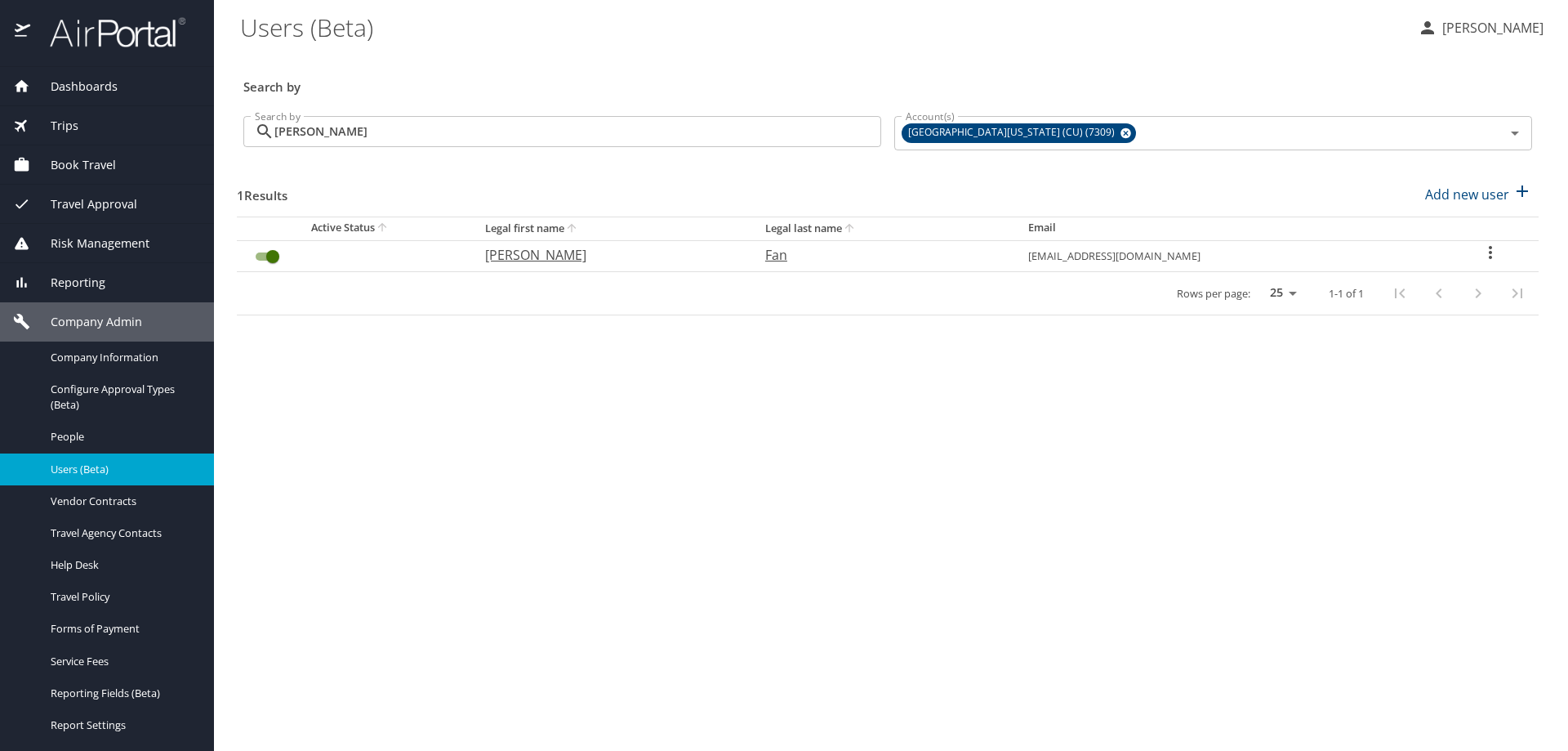
click at [1481, 250] on icon "User Search Table" at bounding box center [1490, 252] width 20 height 20
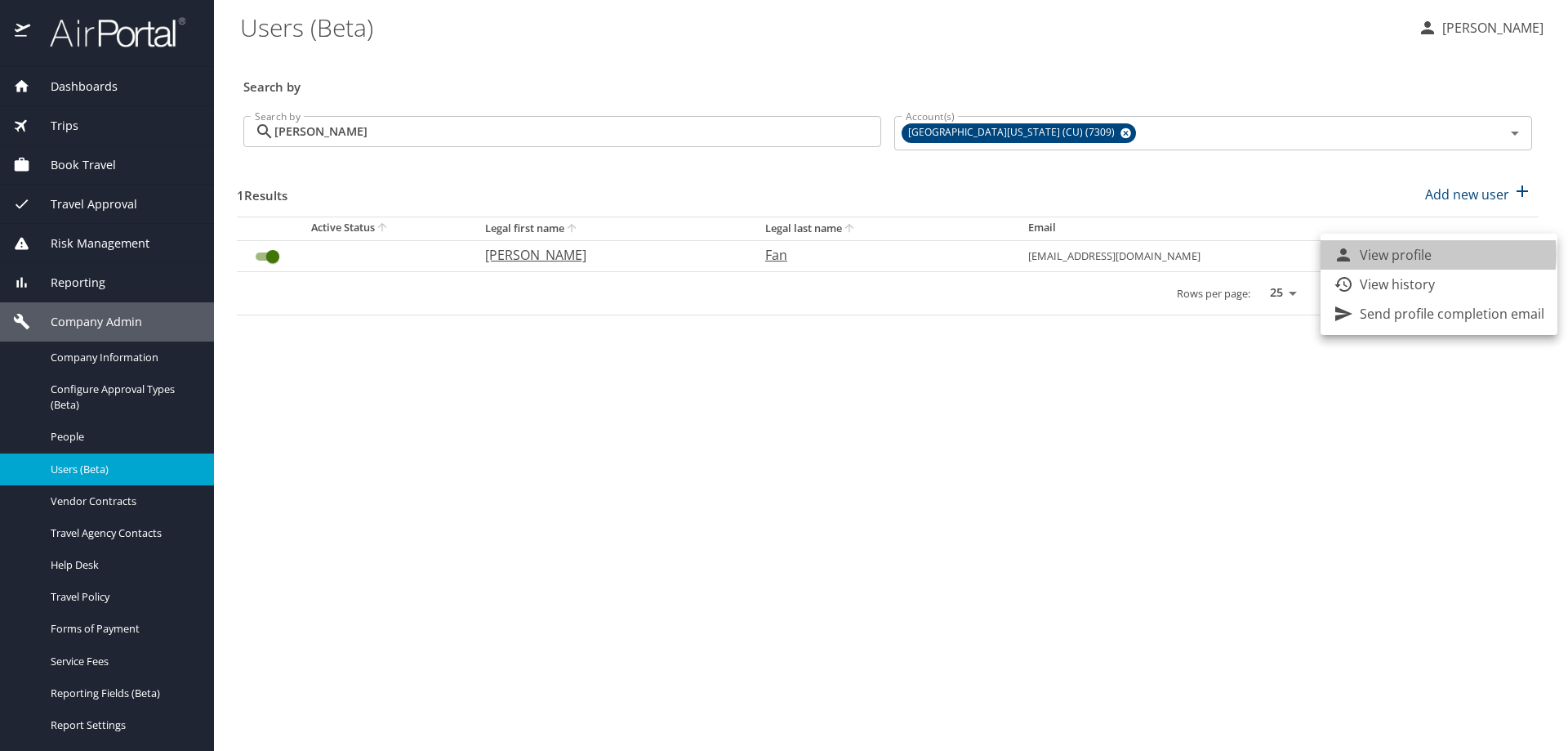
click at [1433, 254] on li "View profile" at bounding box center [1439, 254] width 237 height 29
select select "US"
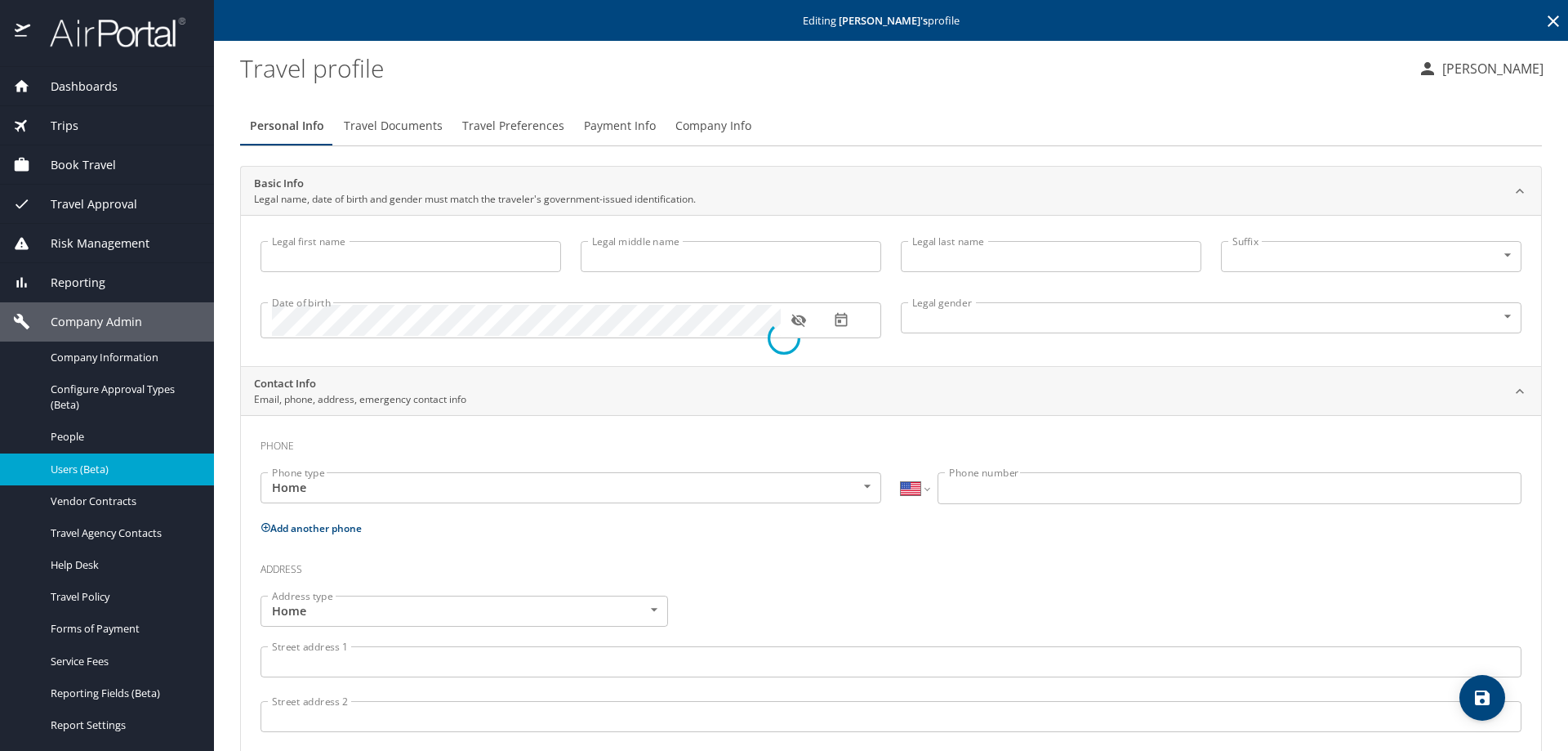
type input "[PERSON_NAME]"
type input "Fan"
type input "[DEMOGRAPHIC_DATA]"
select select "US"
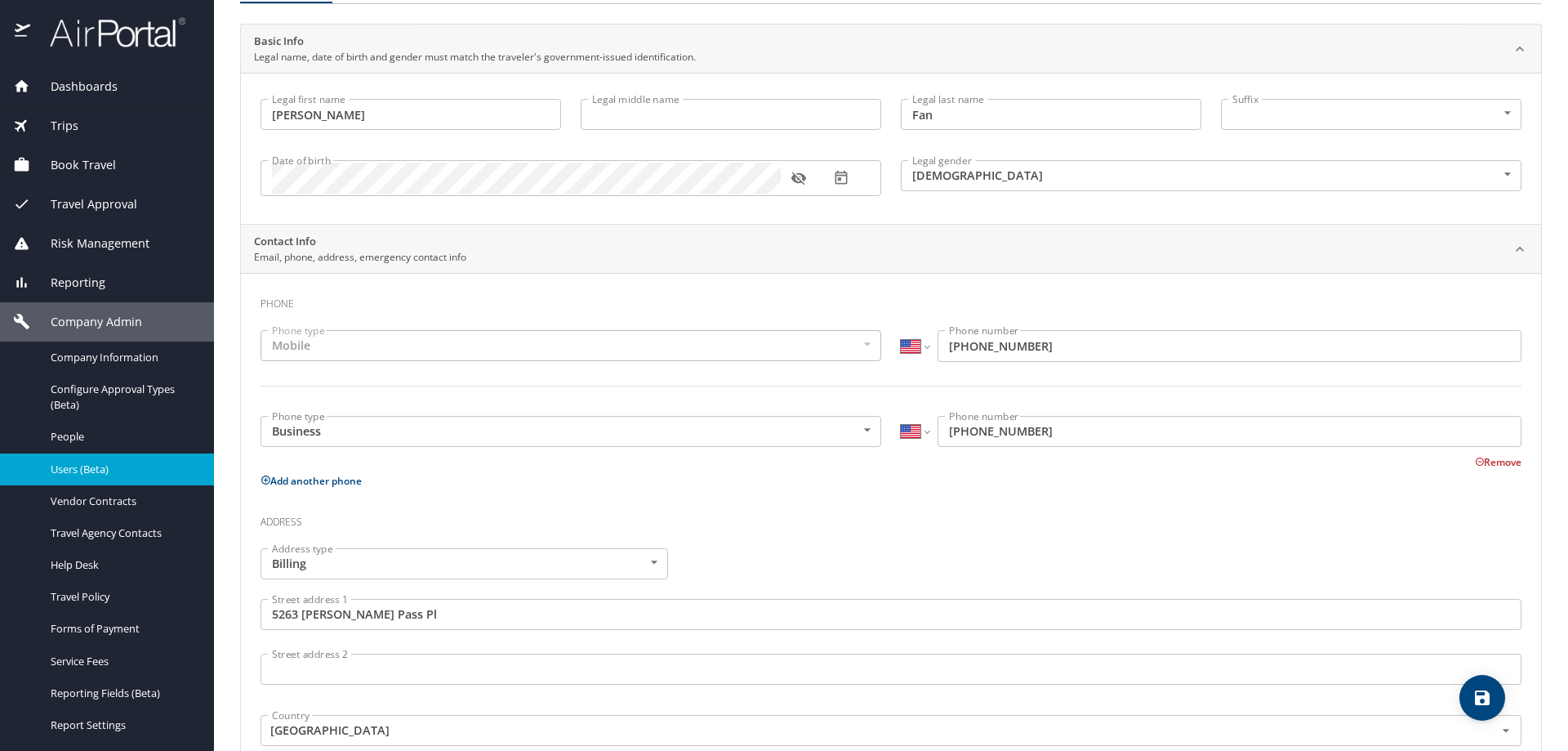
scroll to position [97, 0]
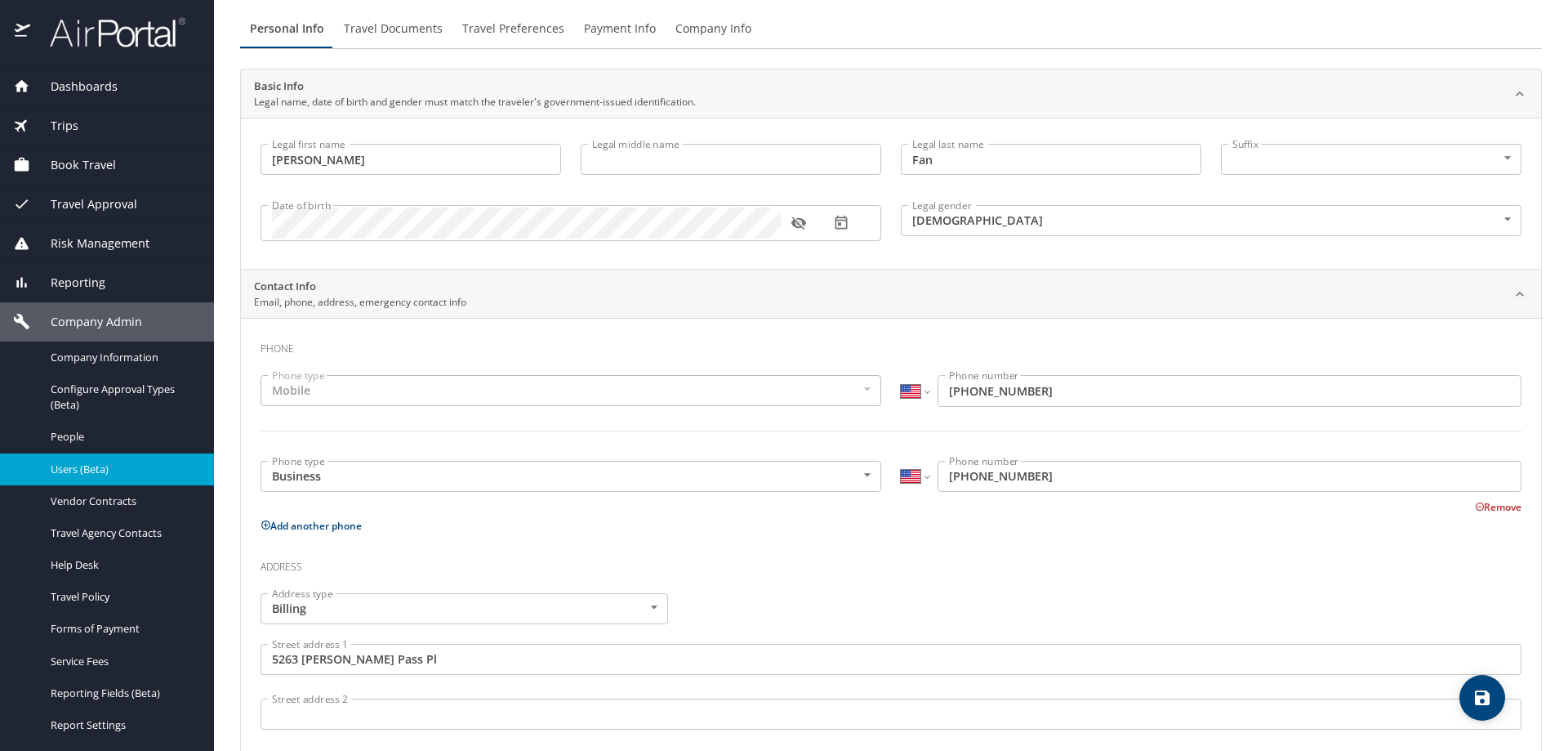
click at [387, 34] on span "Travel Documents" at bounding box center [393, 29] width 99 height 21
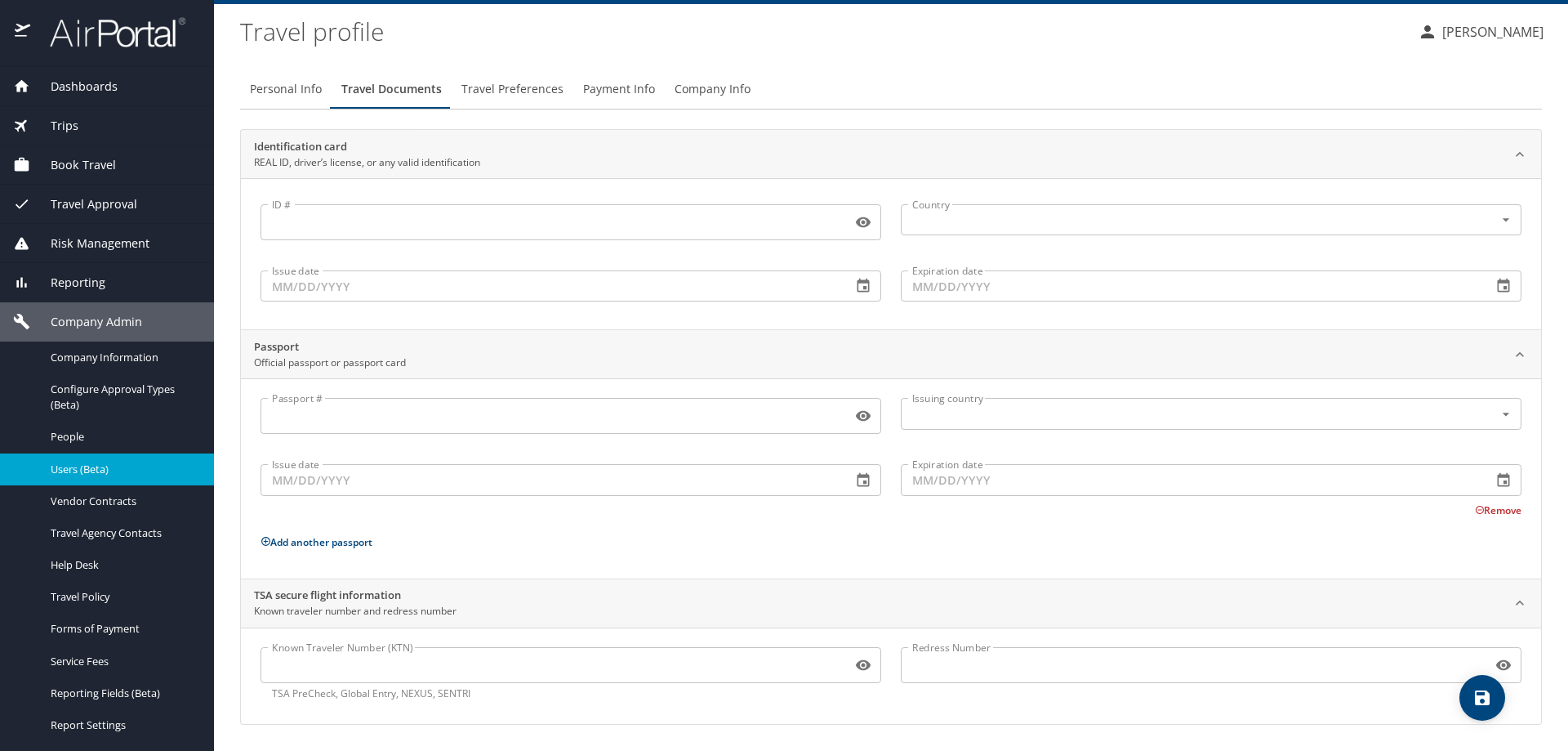
scroll to position [37, 0]
click at [526, 93] on span "Travel Preferences" at bounding box center [513, 89] width 103 height 21
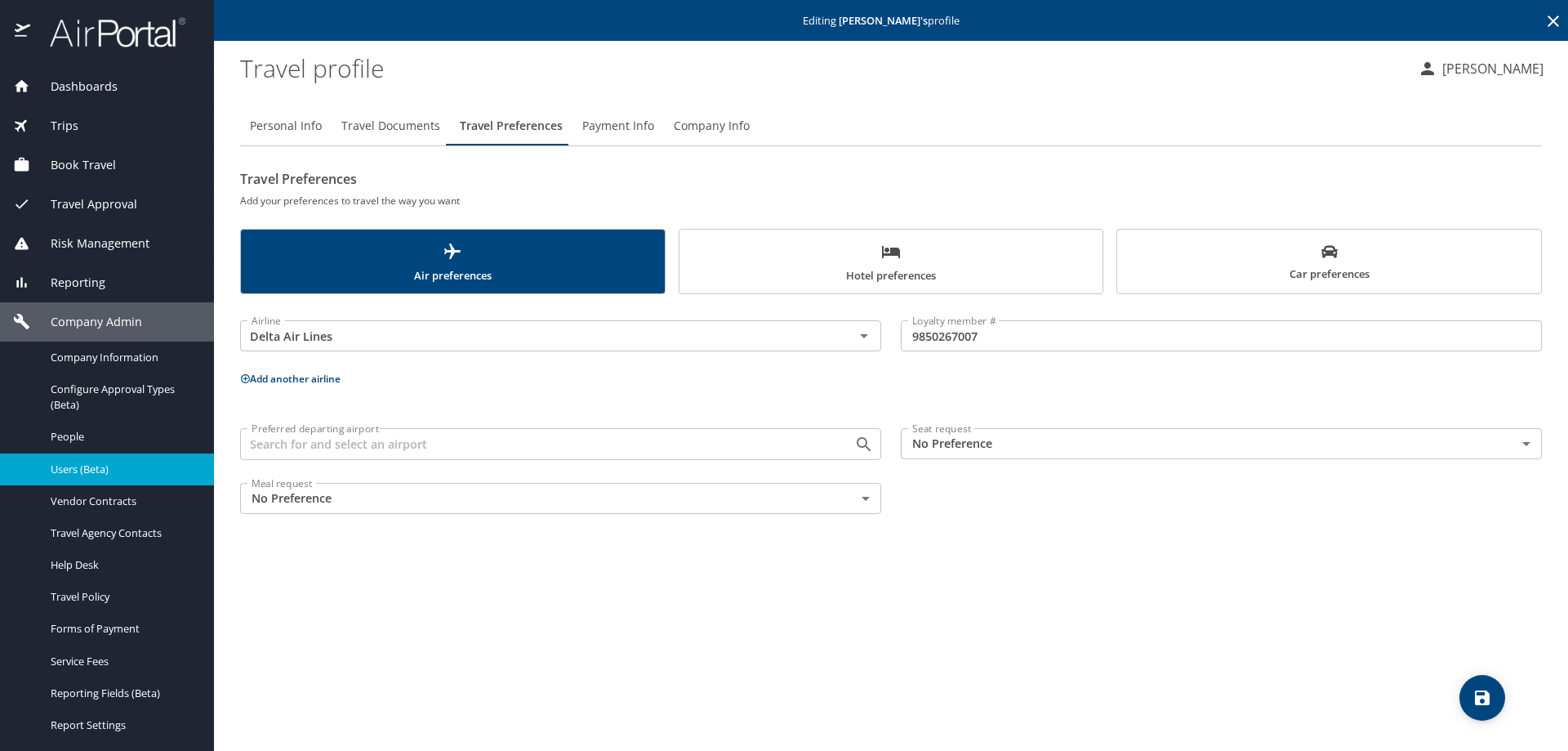
scroll to position [0, 0]
click at [637, 129] on span "Payment Info" at bounding box center [618, 126] width 71 height 21
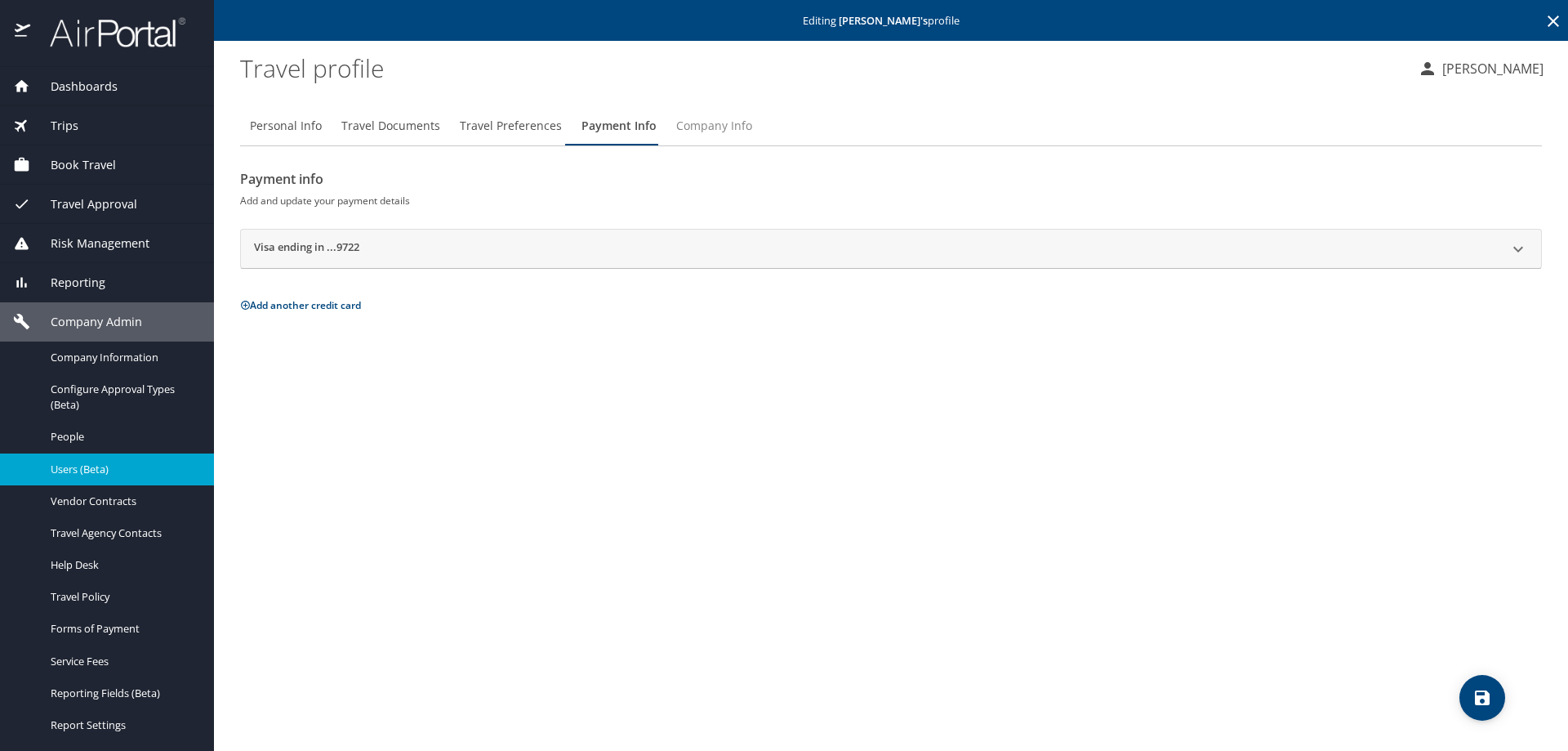
click at [697, 120] on span "Company Info" at bounding box center [714, 126] width 76 height 21
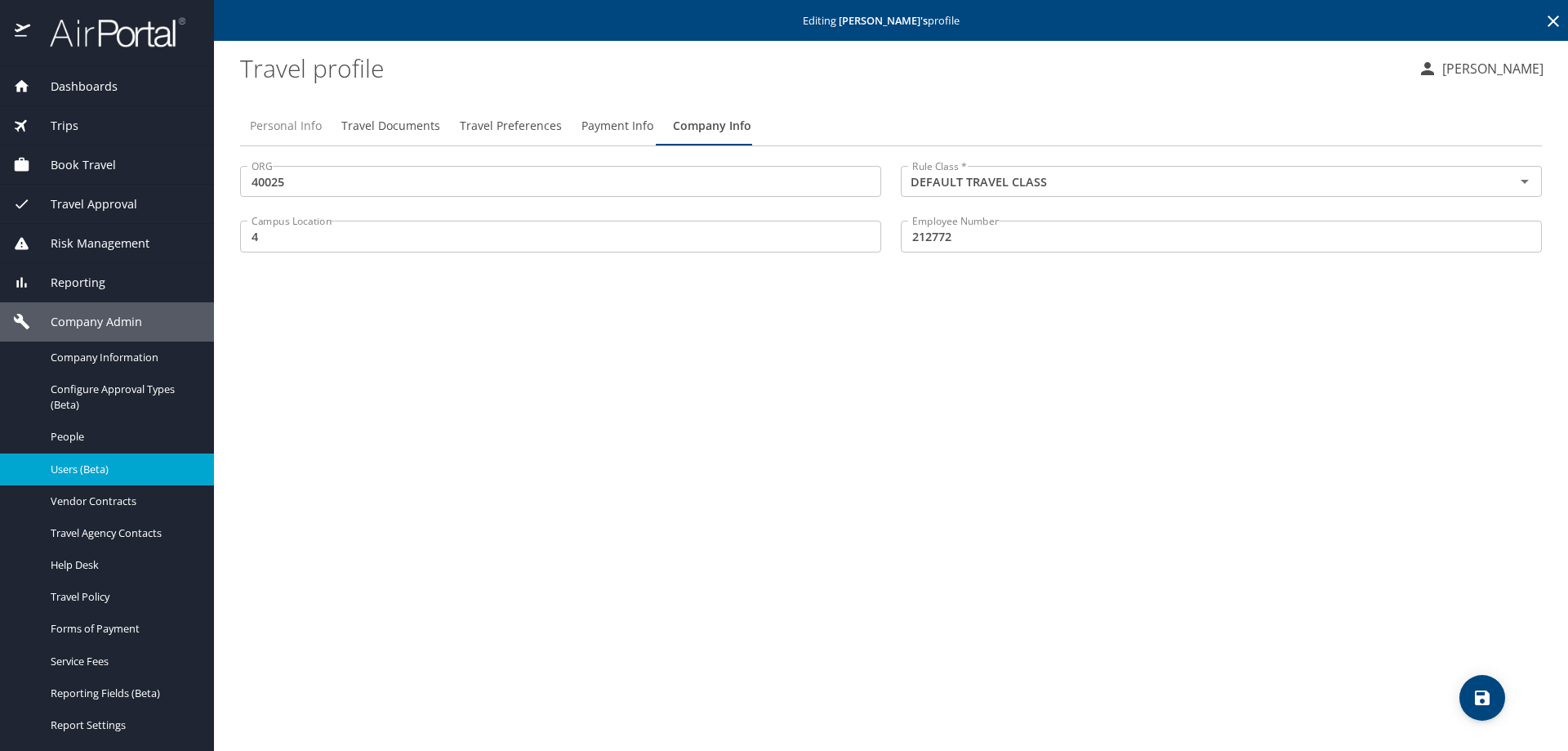
click at [287, 124] on span "Personal Info" at bounding box center [286, 126] width 71 height 21
select select "US"
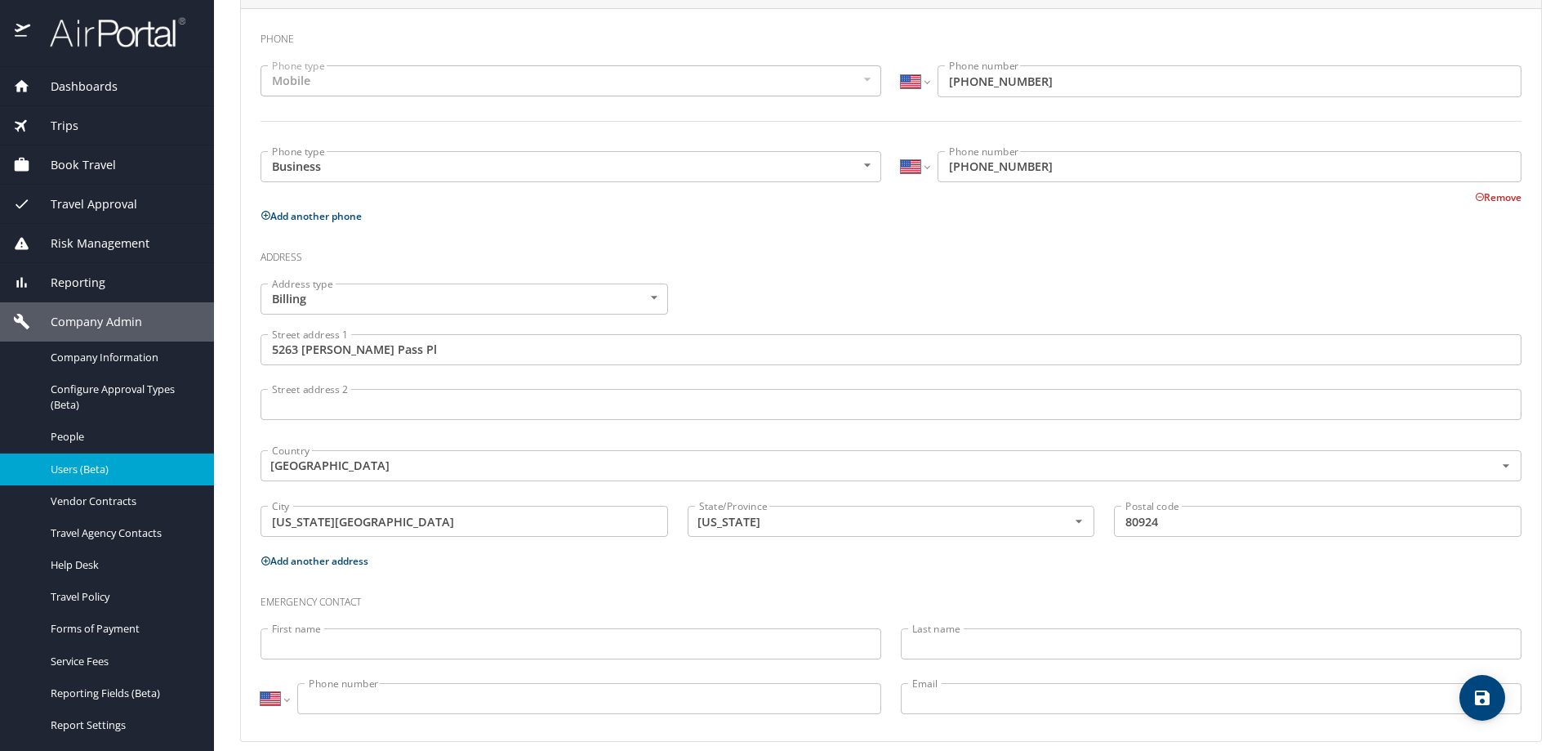
scroll to position [424, 0]
